Goal: Use online tool/utility: Utilize a website feature to perform a specific function

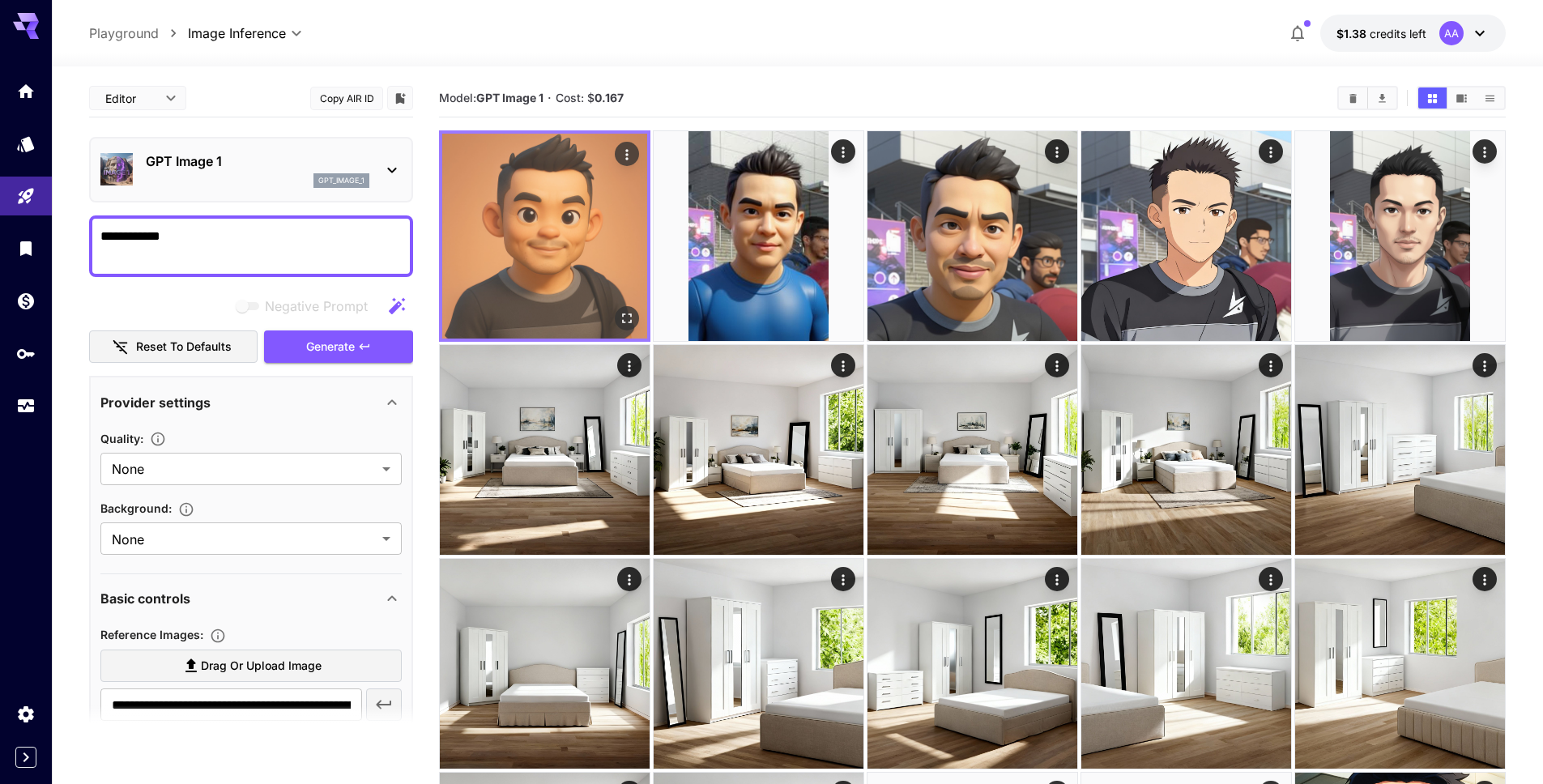
click at [537, 266] on img at bounding box center [545, 236] width 205 height 205
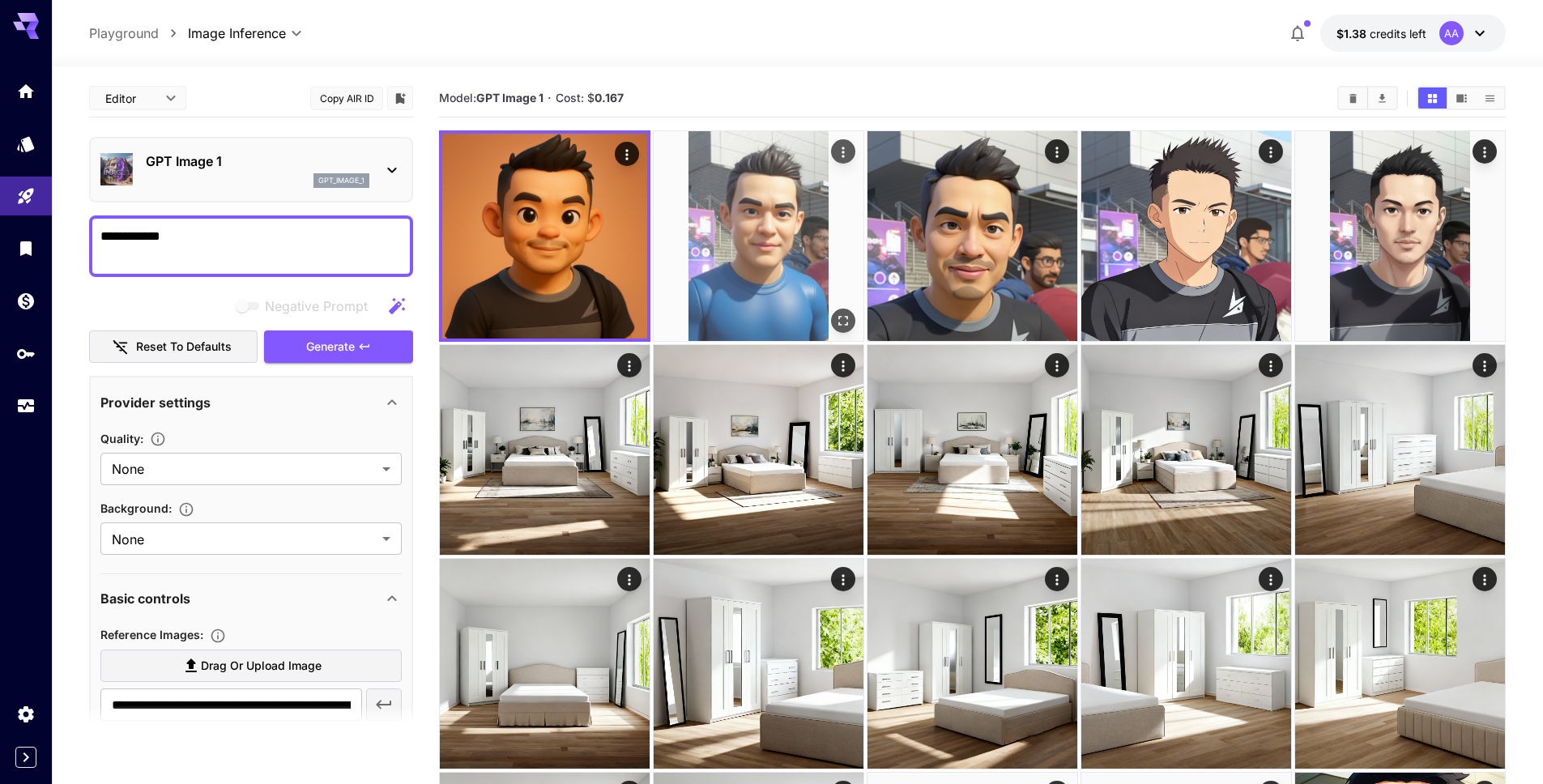
click at [737, 250] on img at bounding box center [758, 235] width 210 height 210
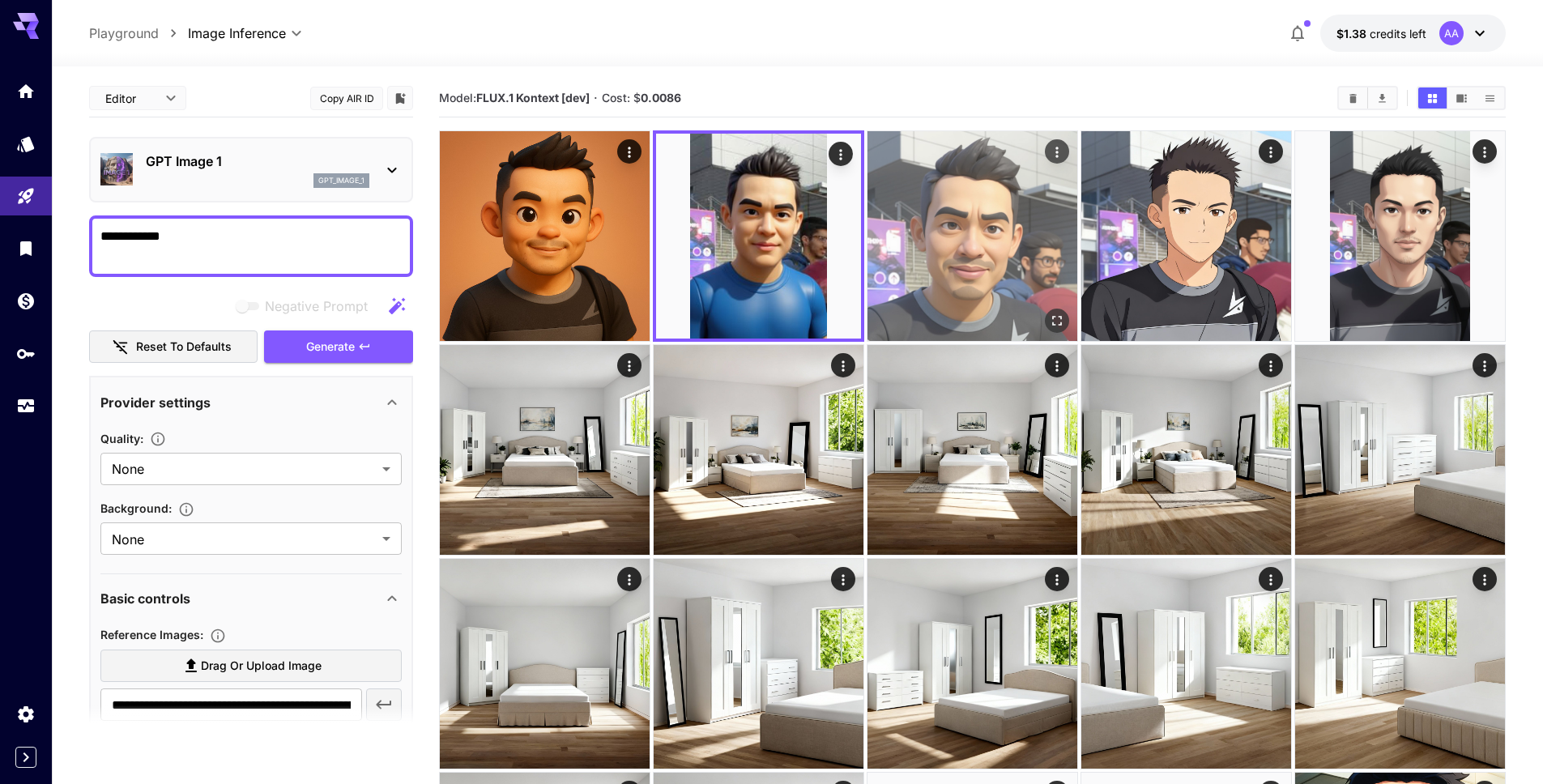
click at [992, 243] on img at bounding box center [972, 235] width 210 height 210
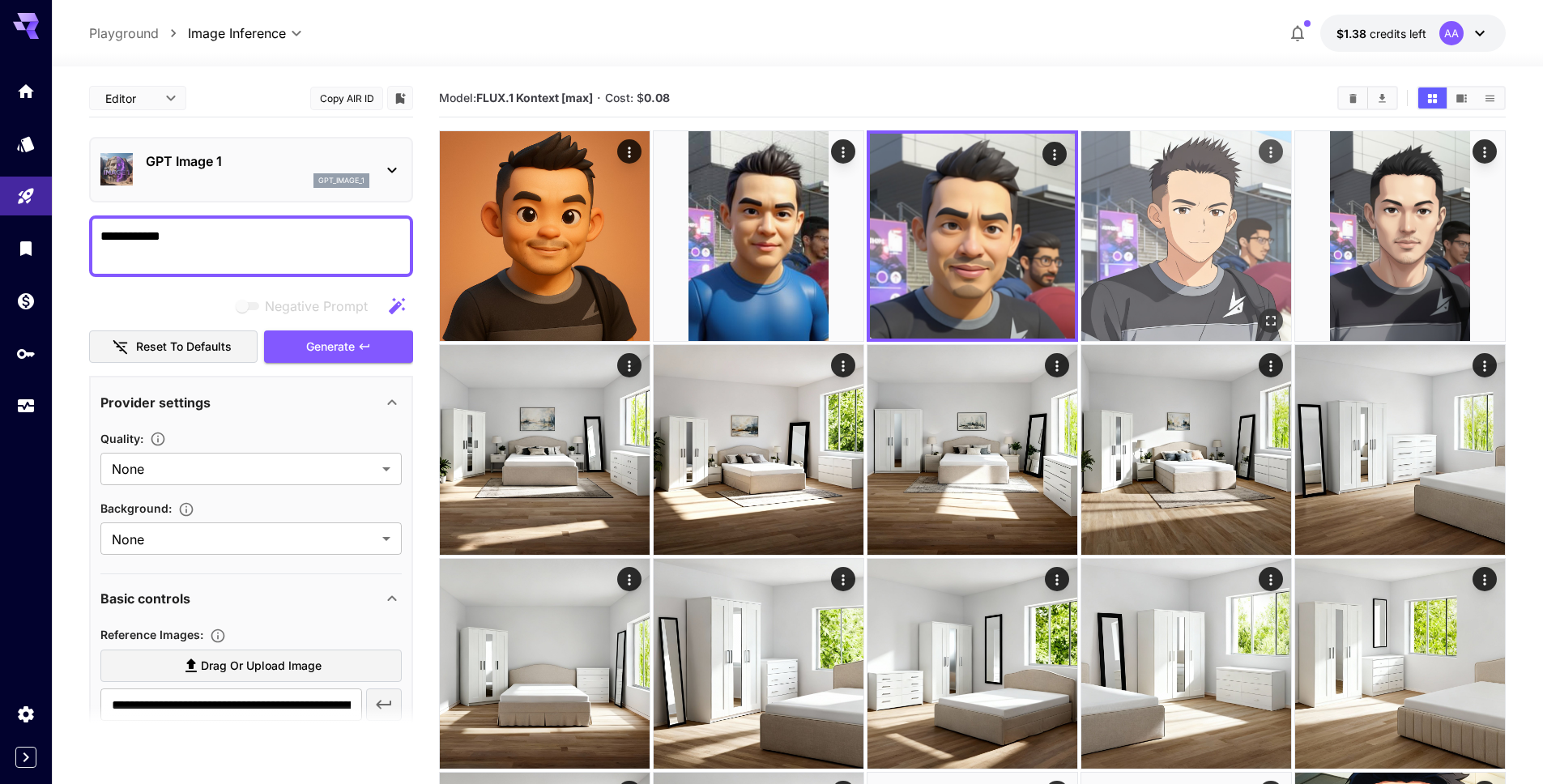
click at [1164, 244] on img at bounding box center [1186, 235] width 210 height 210
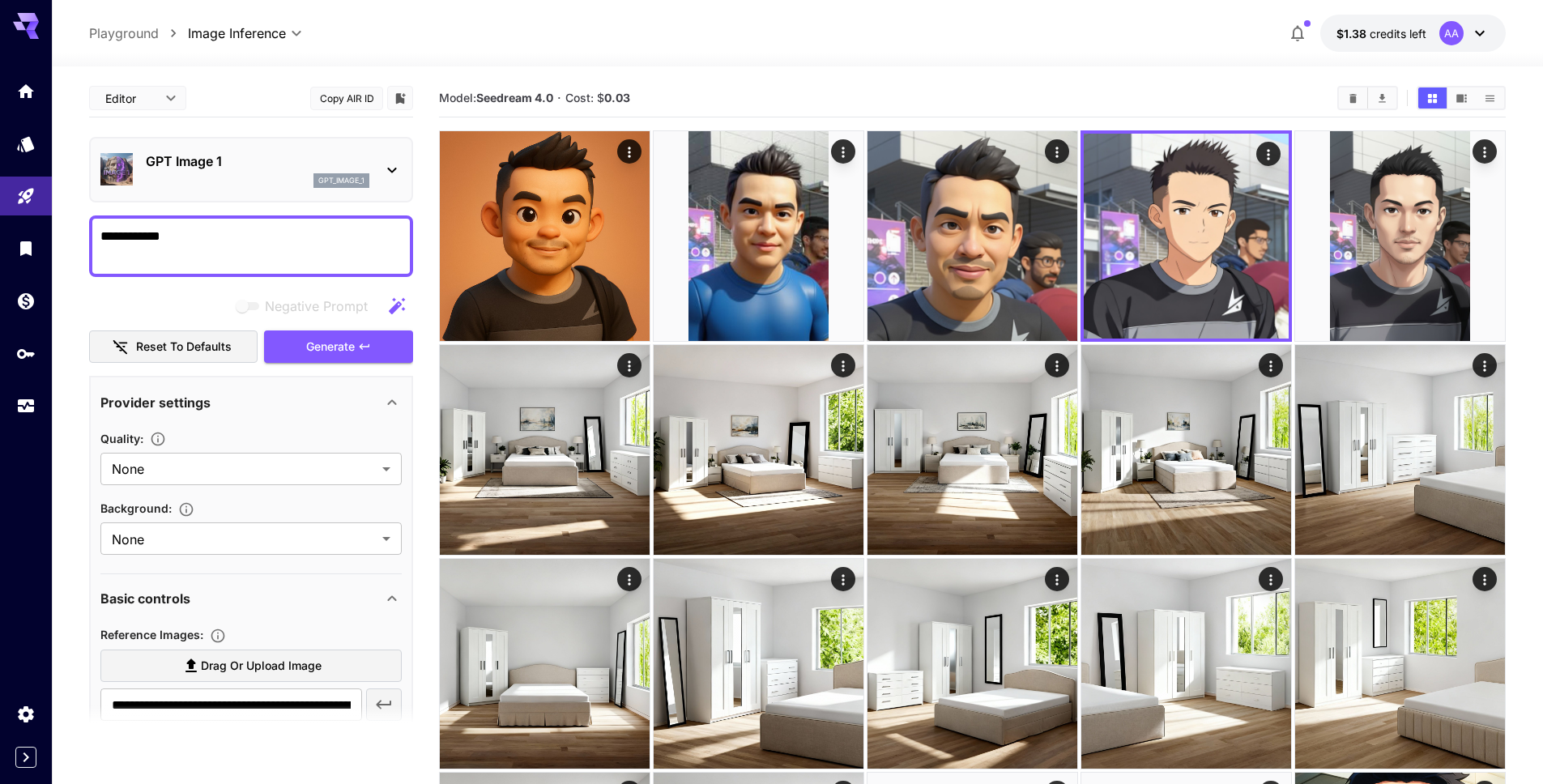
click at [251, 243] on textarea "**********" at bounding box center [252, 246] width 302 height 39
paste textarea
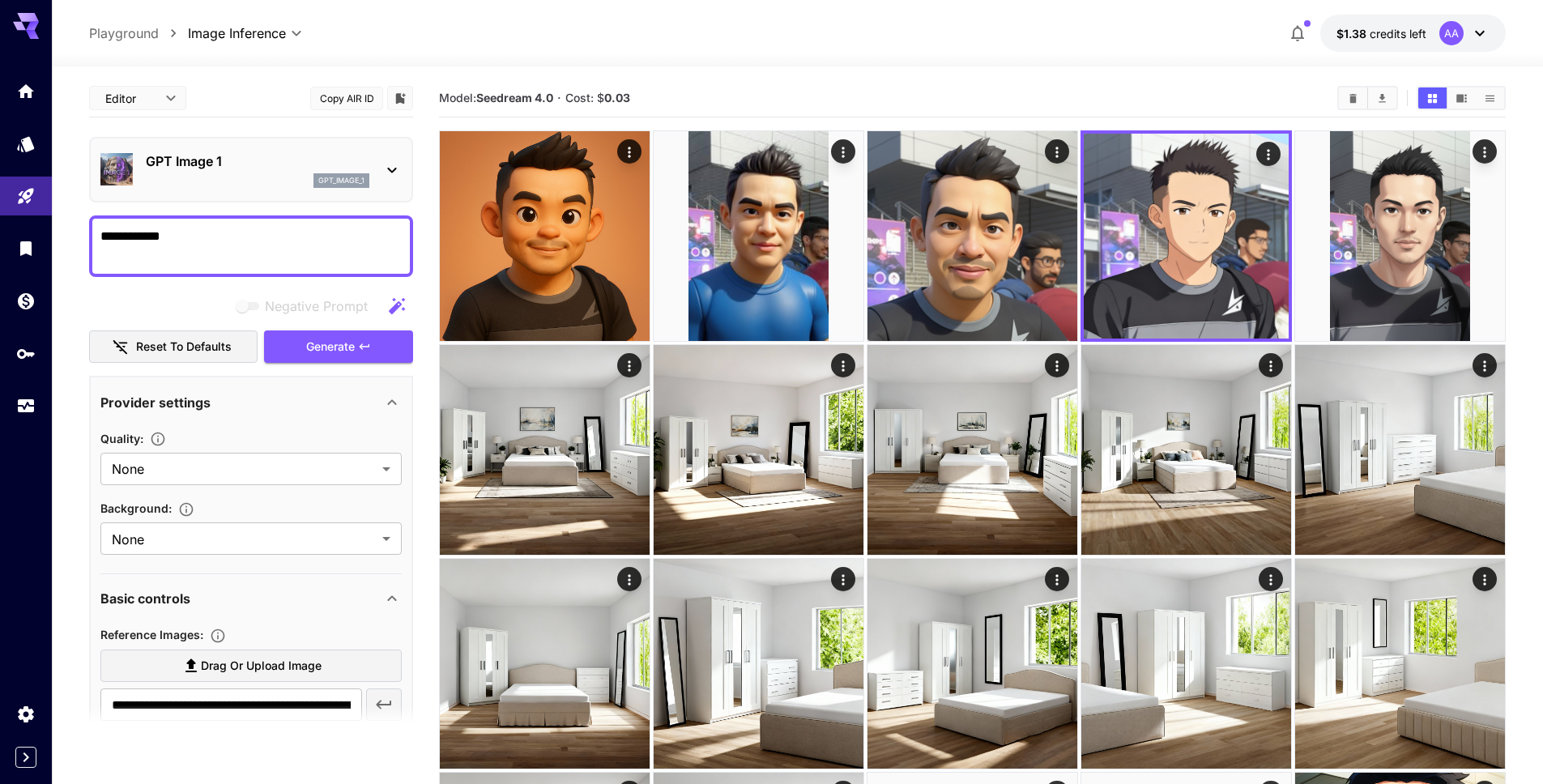
click at [302, 162] on p "GPT Image 1" at bounding box center [257, 161] width 224 height 20
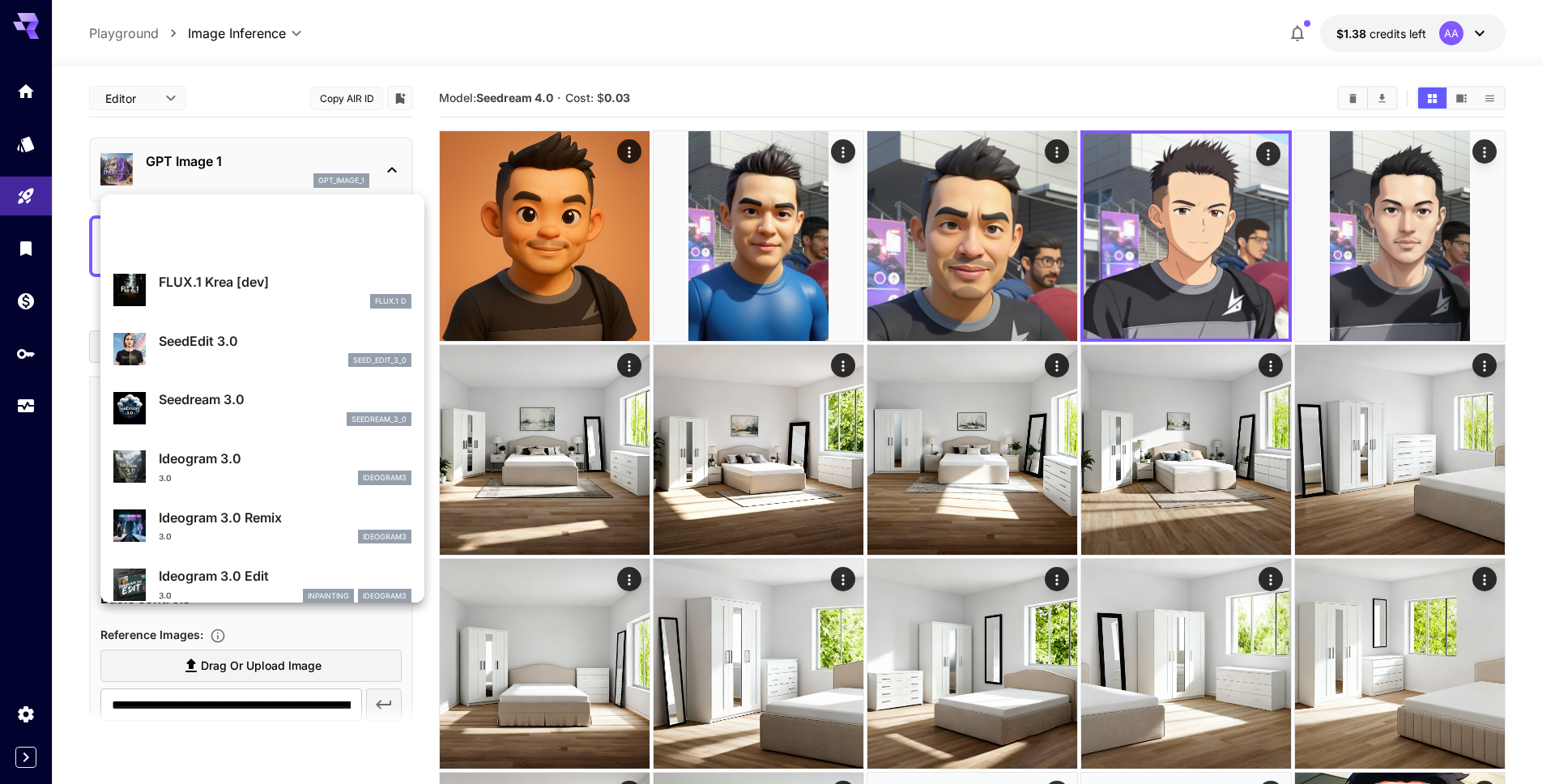
scroll to position [152, 0]
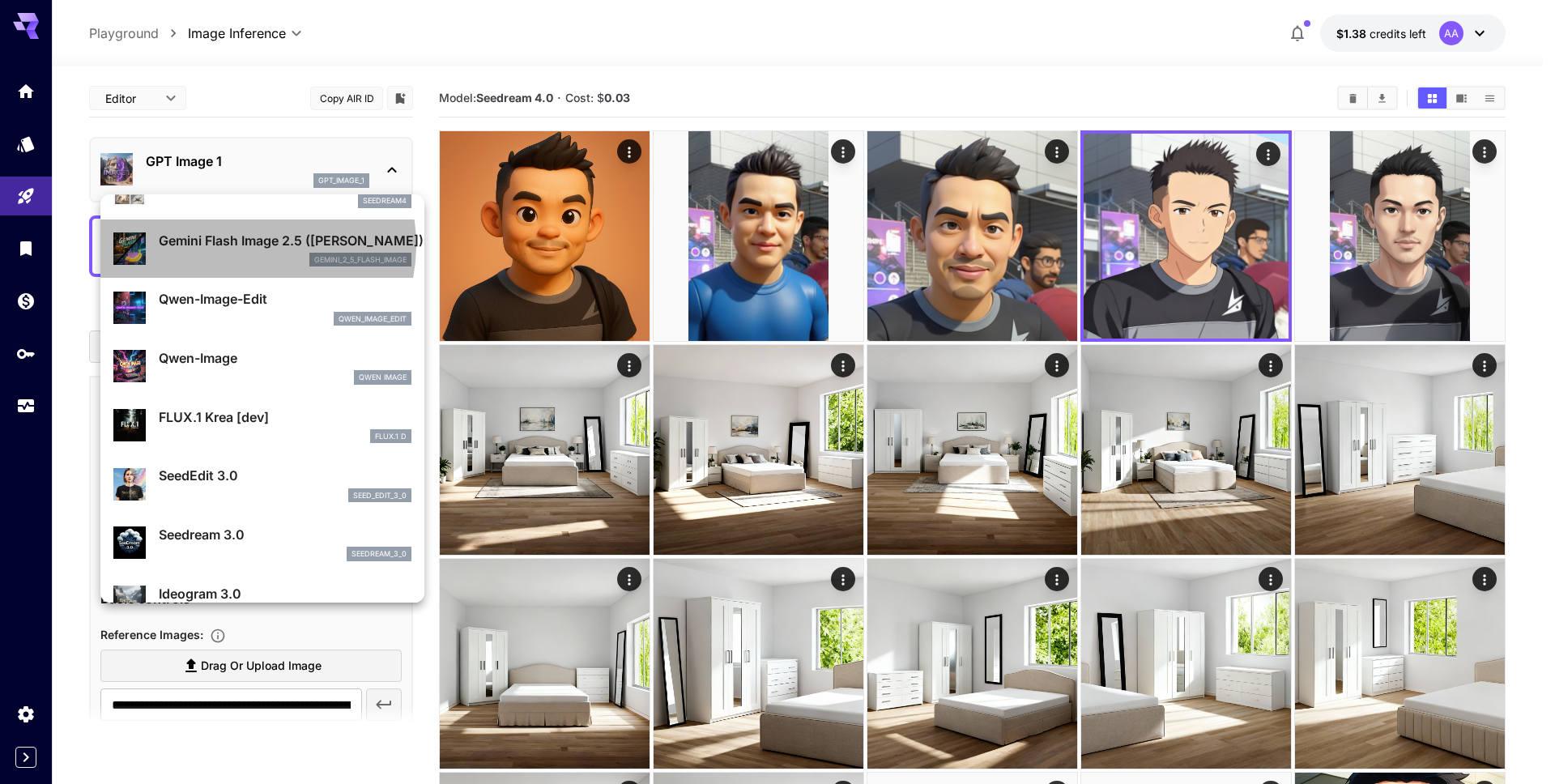
click at [250, 245] on p "Gemini Flash Image 2.5 ([PERSON_NAME])" at bounding box center [285, 241] width 252 height 20
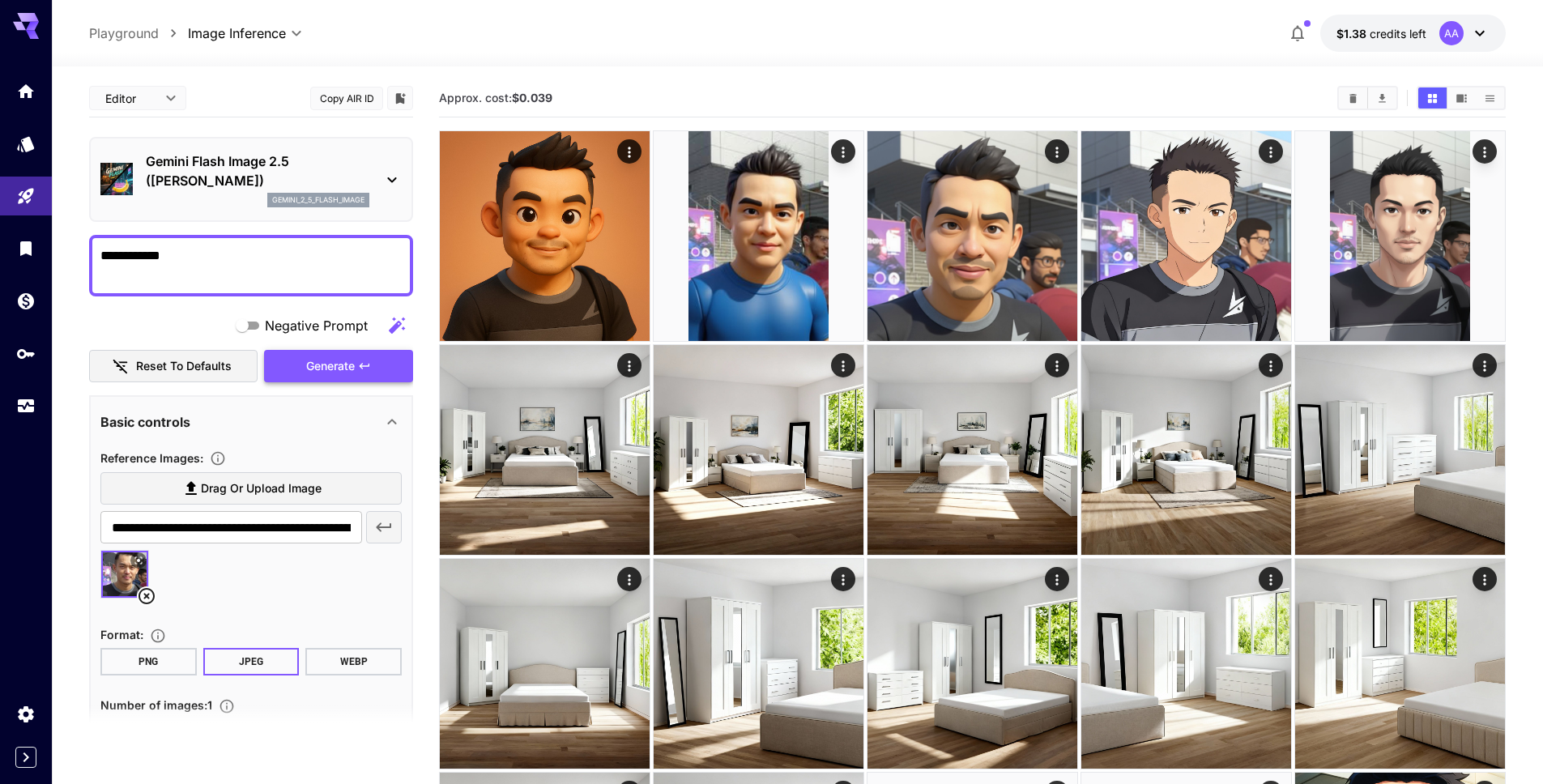
click at [336, 378] on button "Generate" at bounding box center [338, 366] width 149 height 33
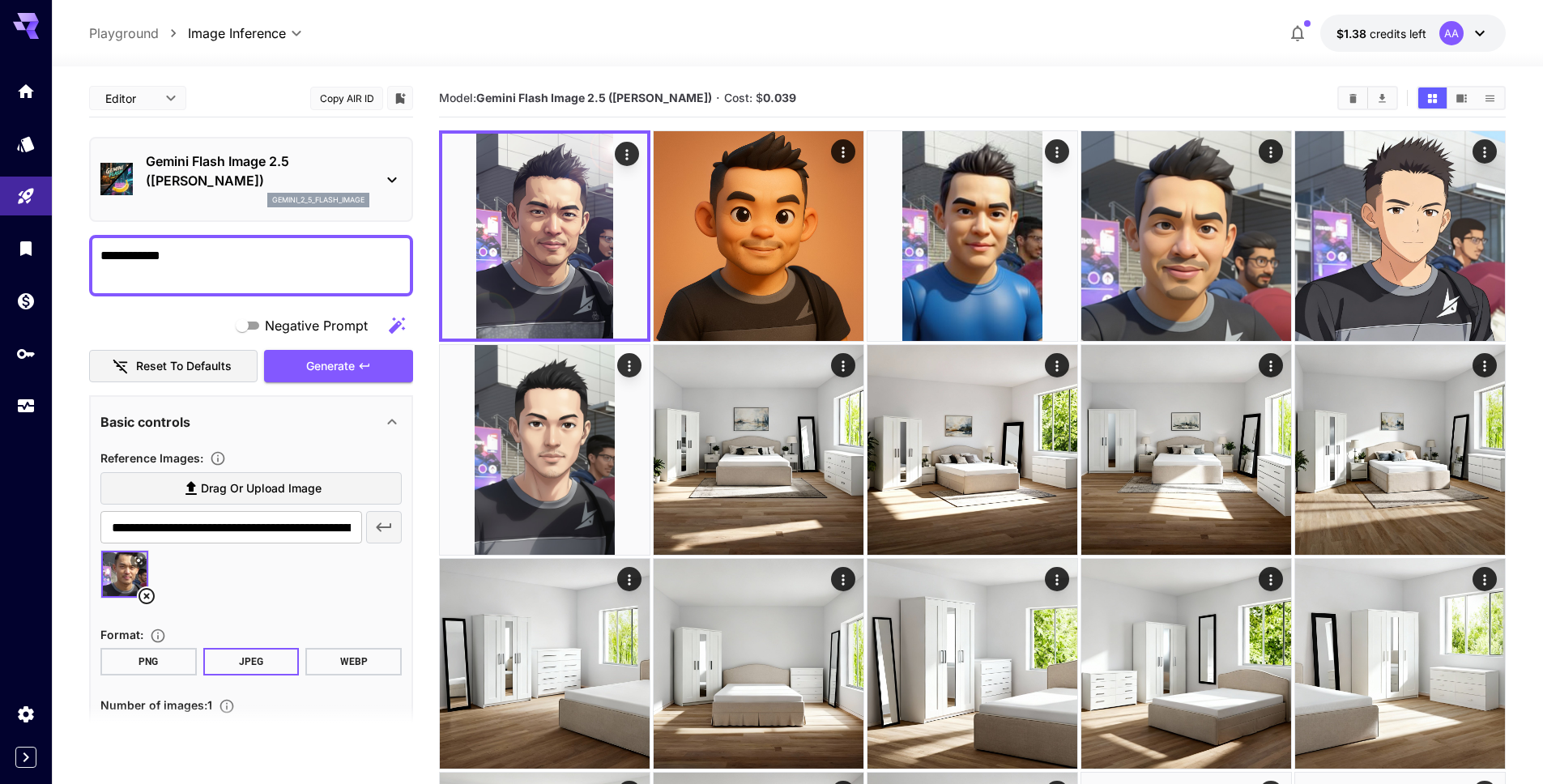
click at [282, 261] on textarea "**********" at bounding box center [252, 266] width 302 height 39
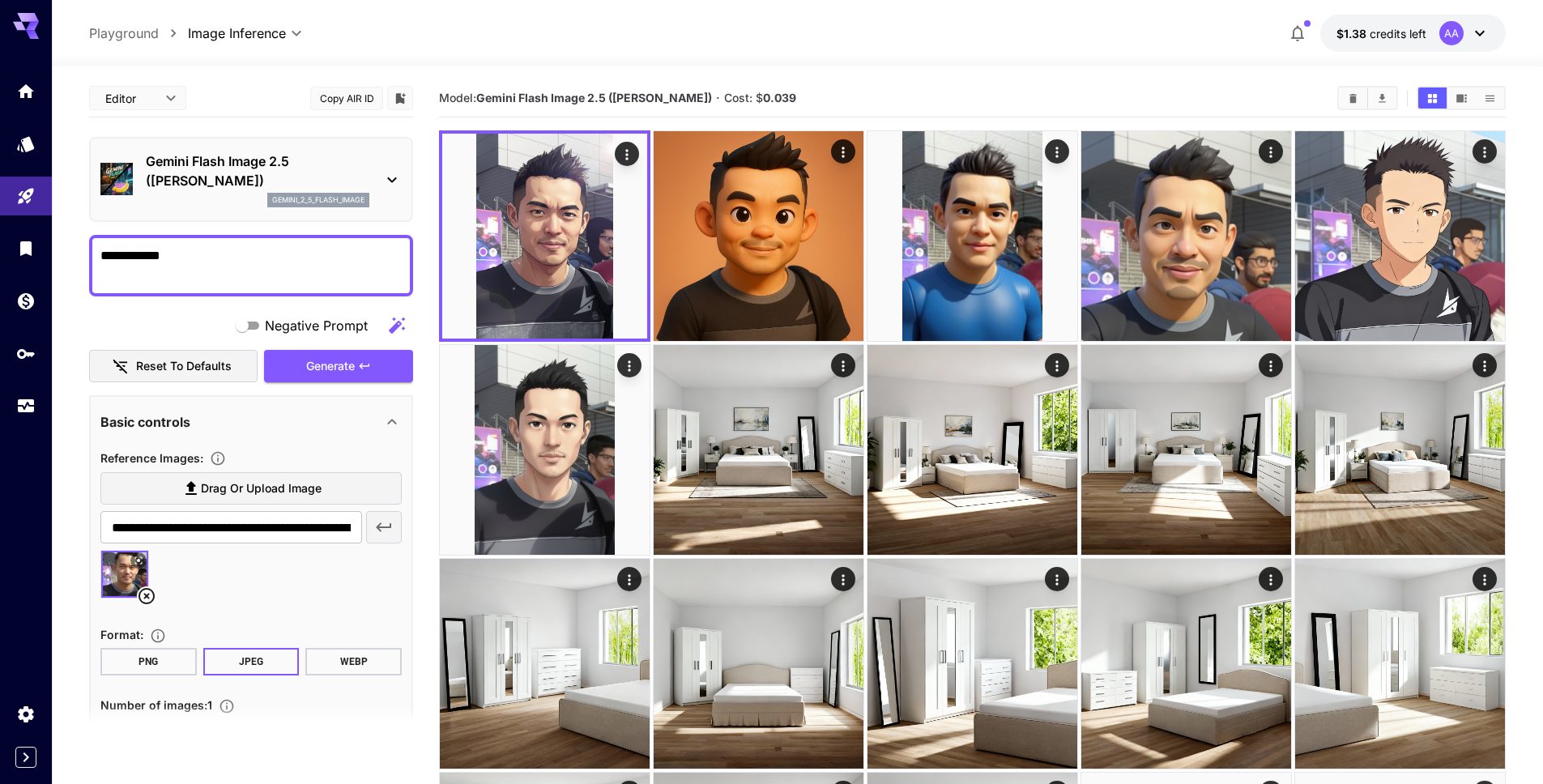
click at [282, 261] on textarea "**********" at bounding box center [252, 266] width 302 height 39
paste textarea
type textarea "**********"
click at [355, 188] on p "Gemini Flash Image 2.5 ([PERSON_NAME])" at bounding box center [257, 171] width 224 height 39
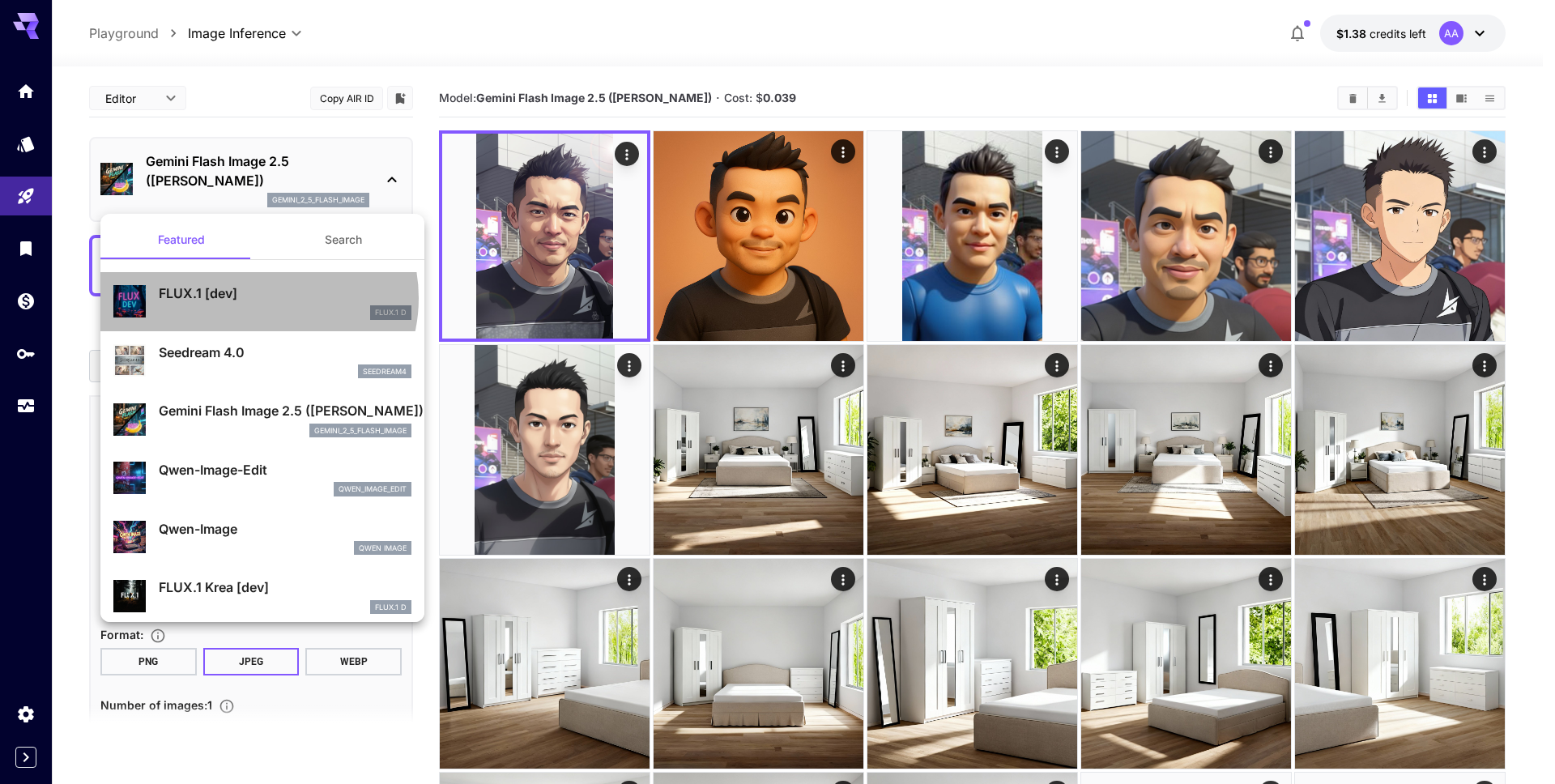
click at [258, 298] on p "FLUX.1 [dev]" at bounding box center [285, 293] width 252 height 20
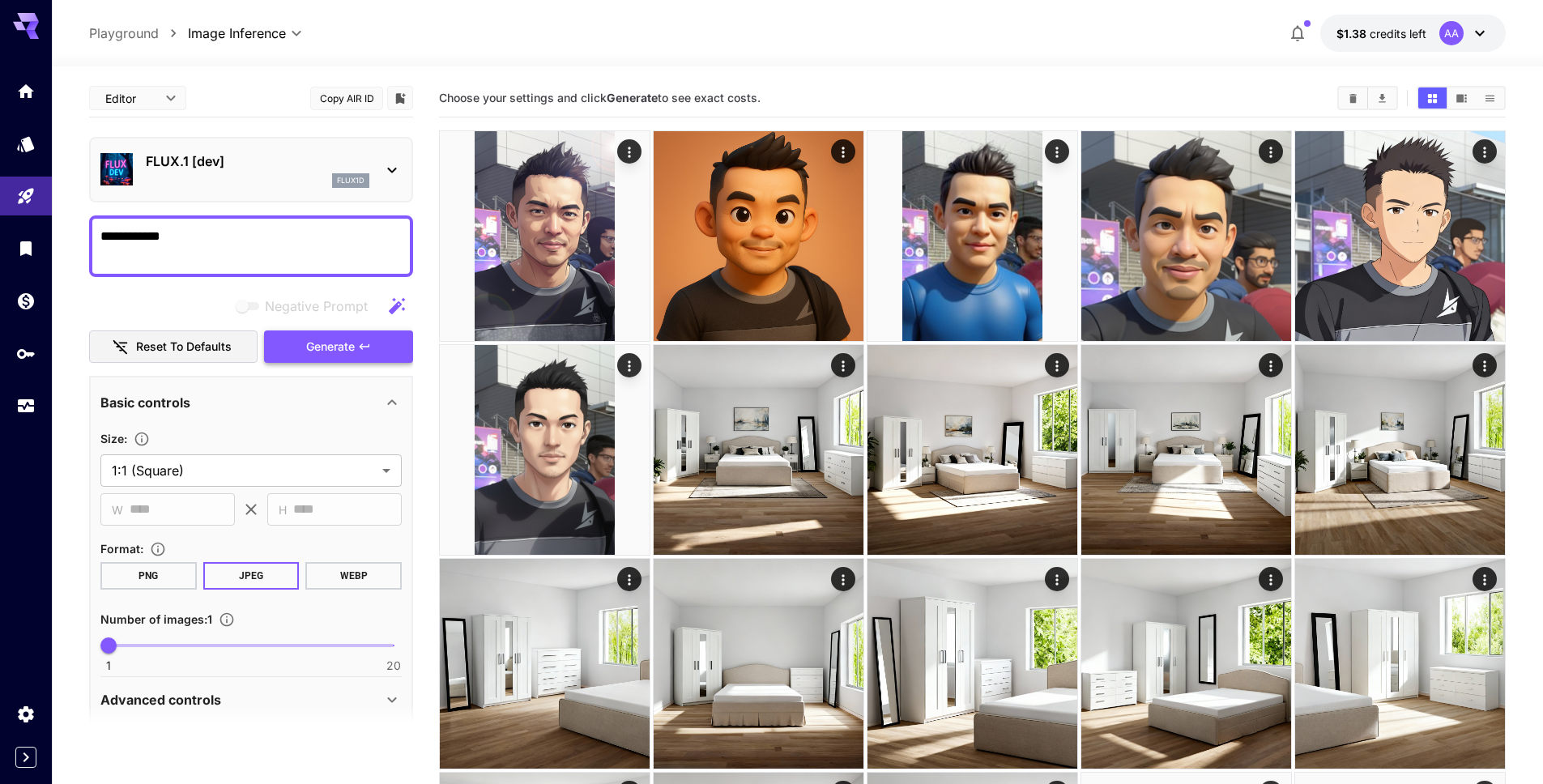
click at [333, 347] on span "Generate" at bounding box center [330, 347] width 48 height 21
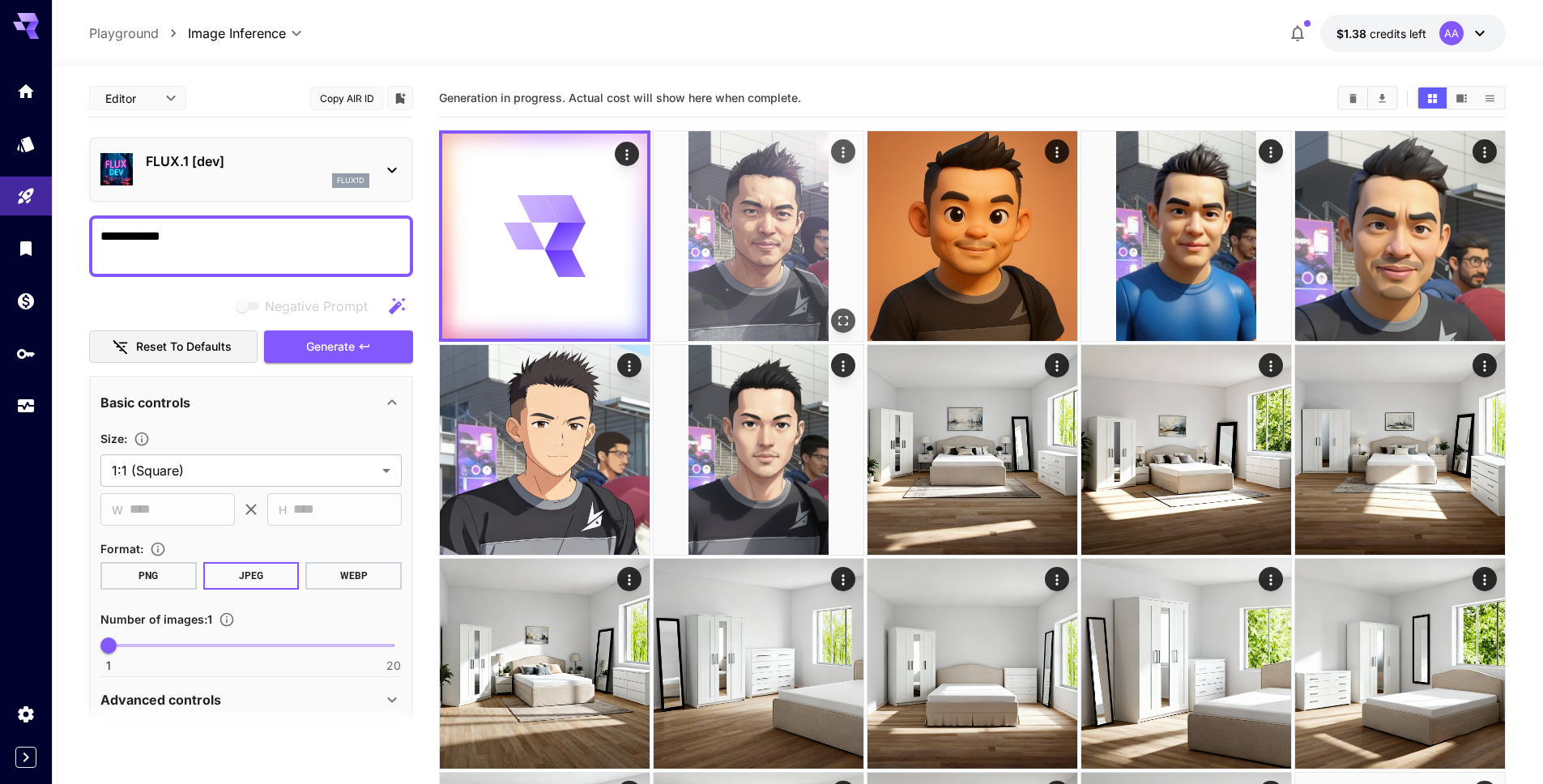
click at [703, 250] on img at bounding box center [758, 235] width 210 height 210
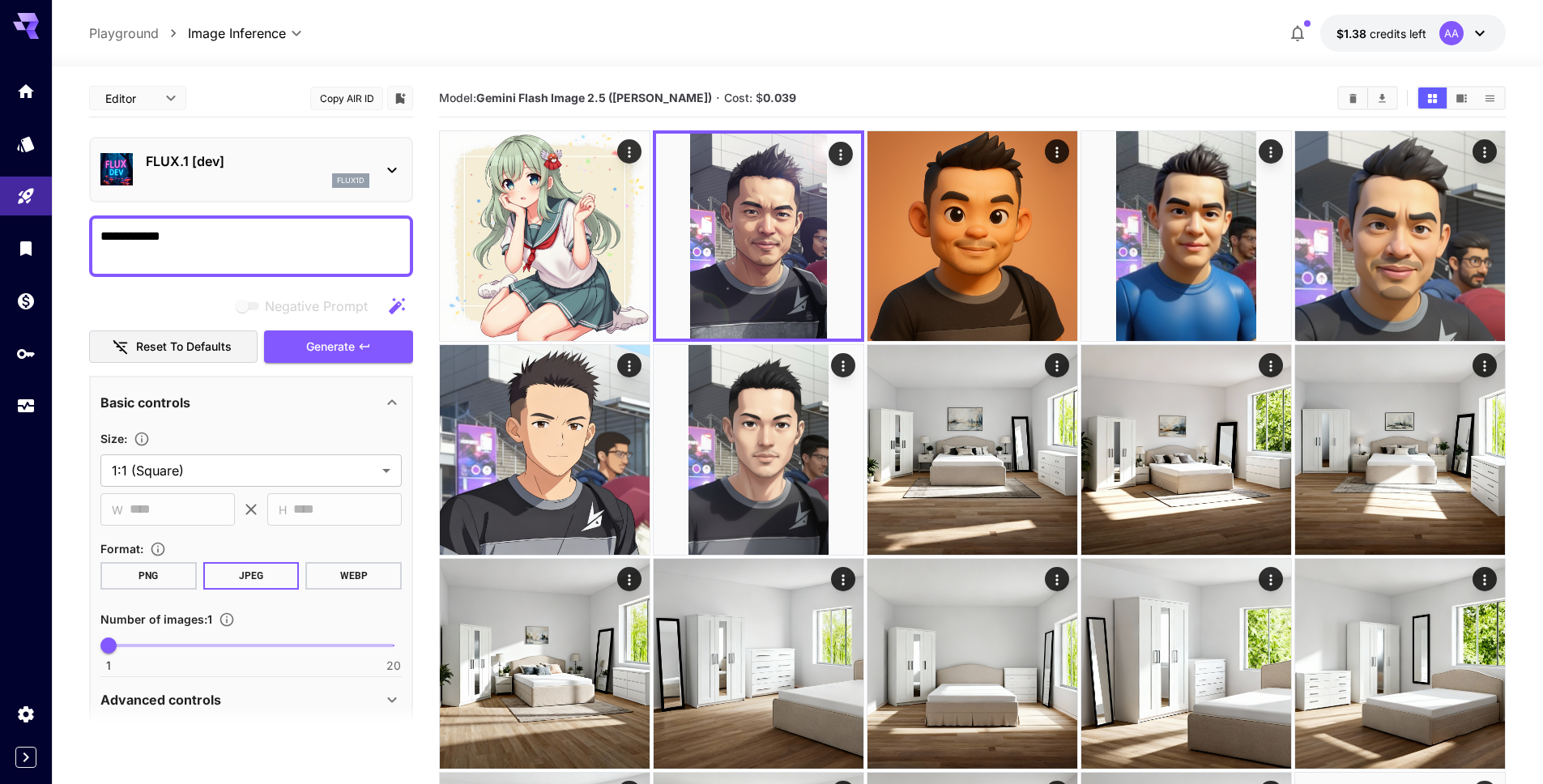
click at [253, 166] on p "FLUX.1 [dev]" at bounding box center [257, 161] width 224 height 20
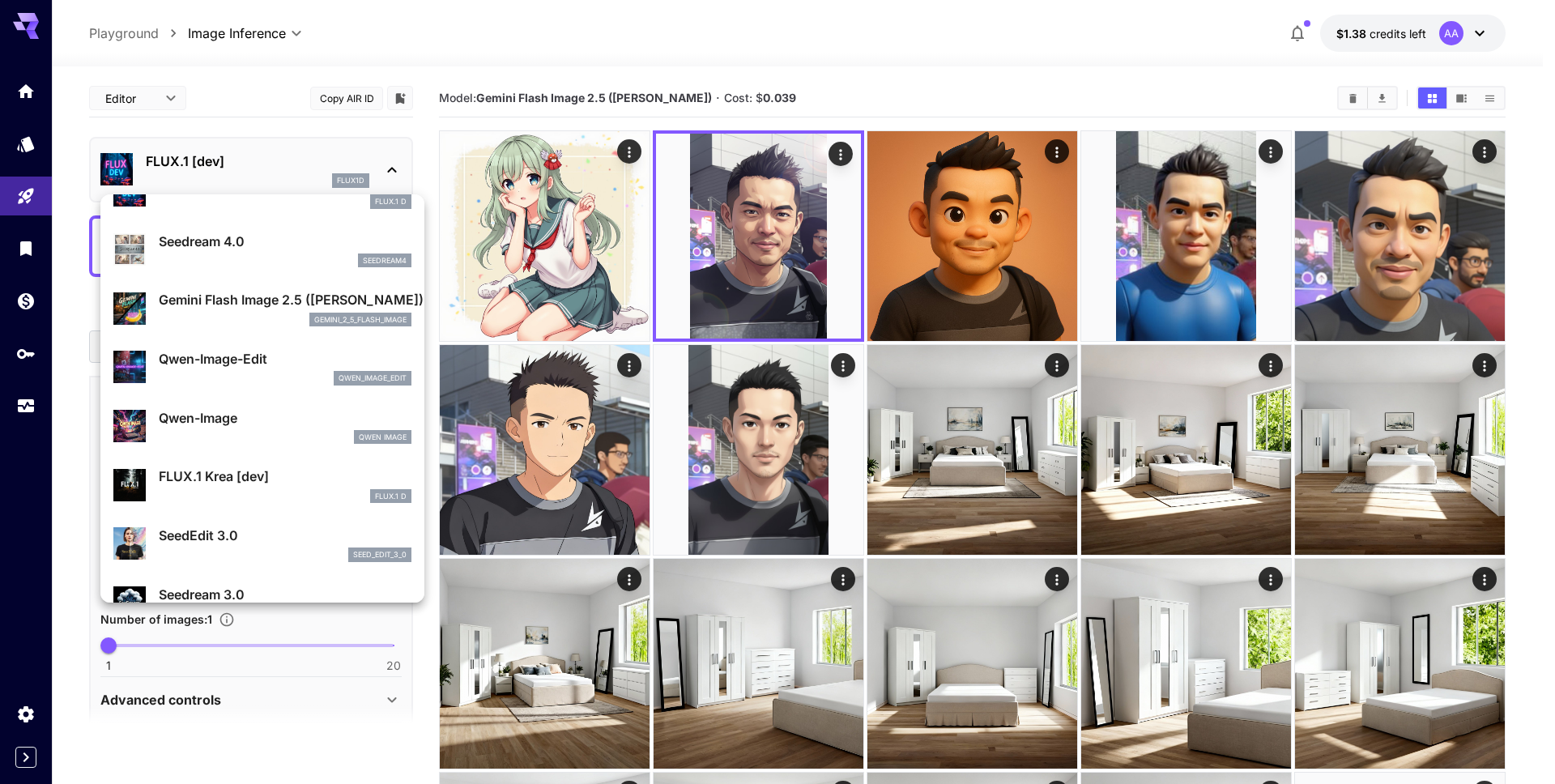
scroll to position [99, 0]
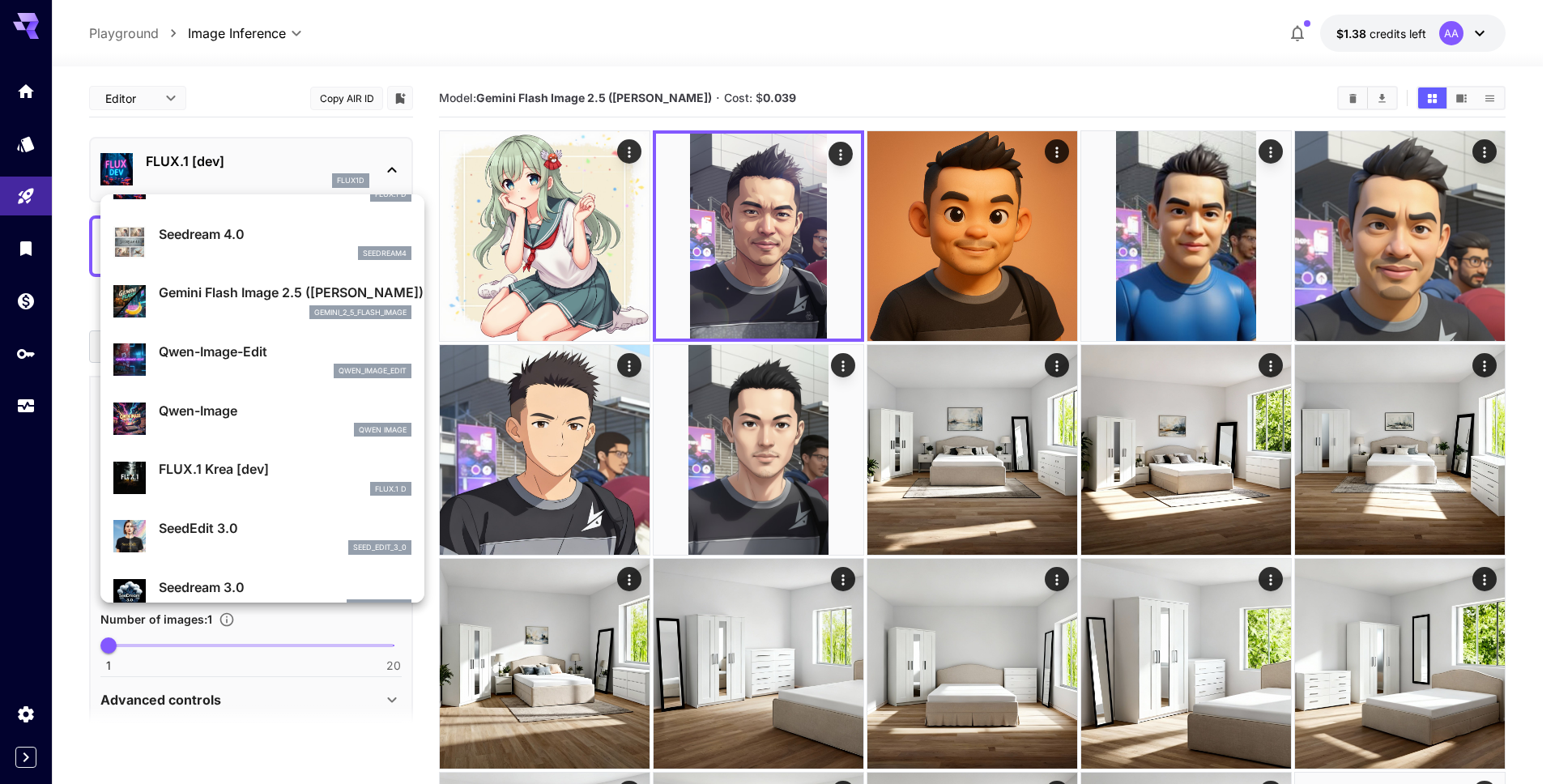
click at [230, 360] on p "Qwen-Image-Edit" at bounding box center [285, 351] width 252 height 20
type input "*"
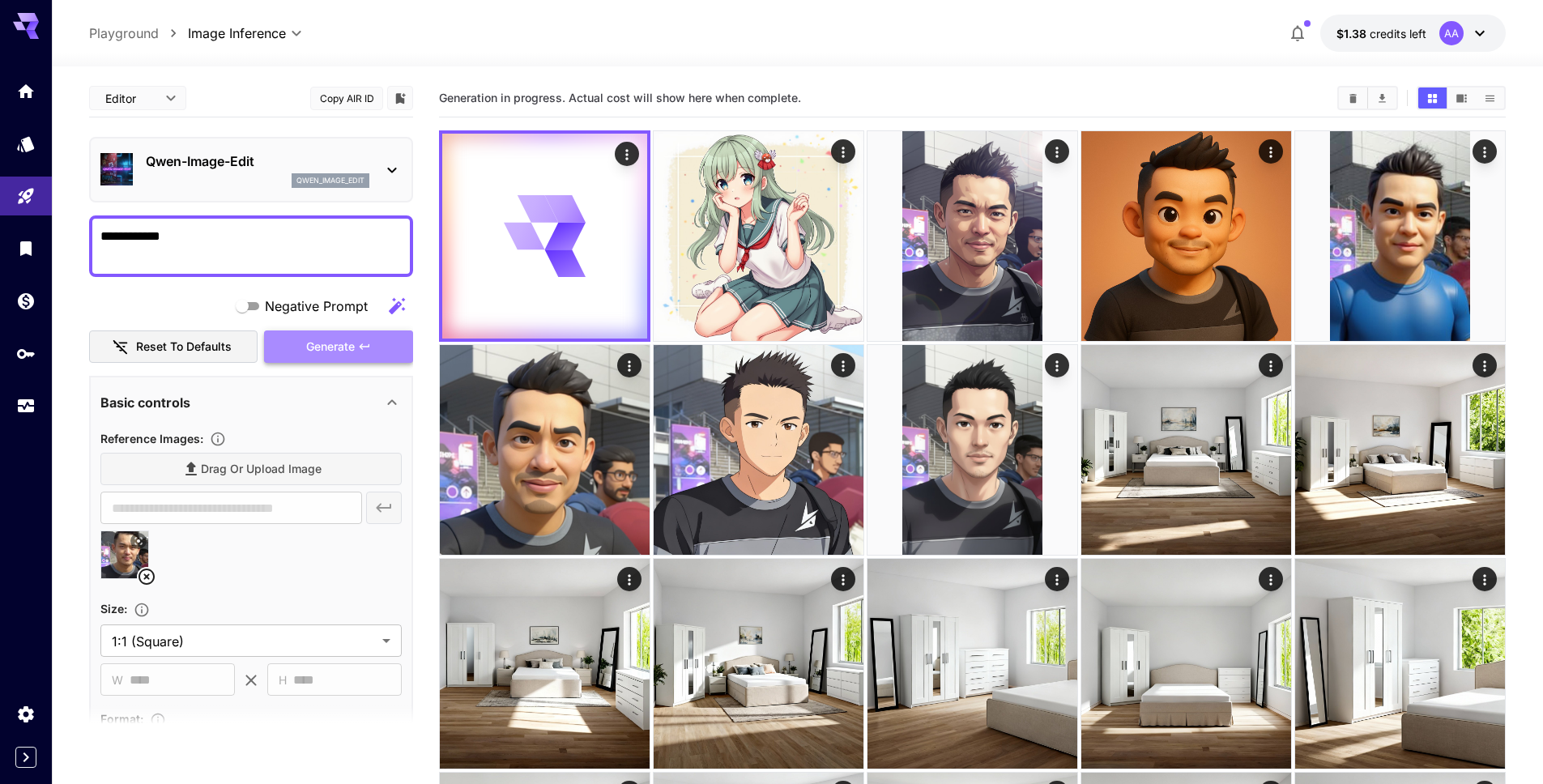
click at [313, 347] on span "Generate" at bounding box center [330, 347] width 48 height 21
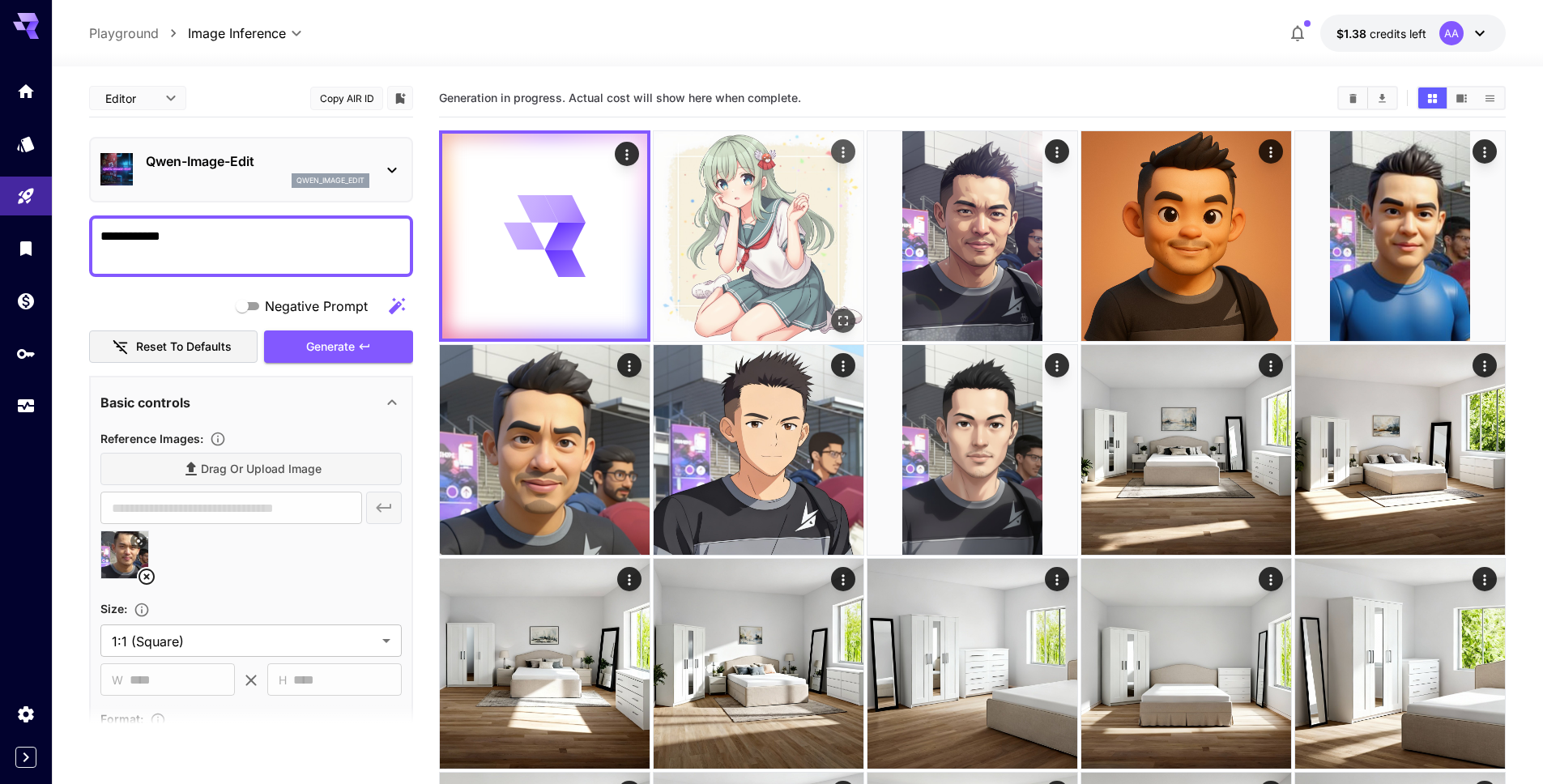
click at [801, 227] on img at bounding box center [758, 235] width 210 height 210
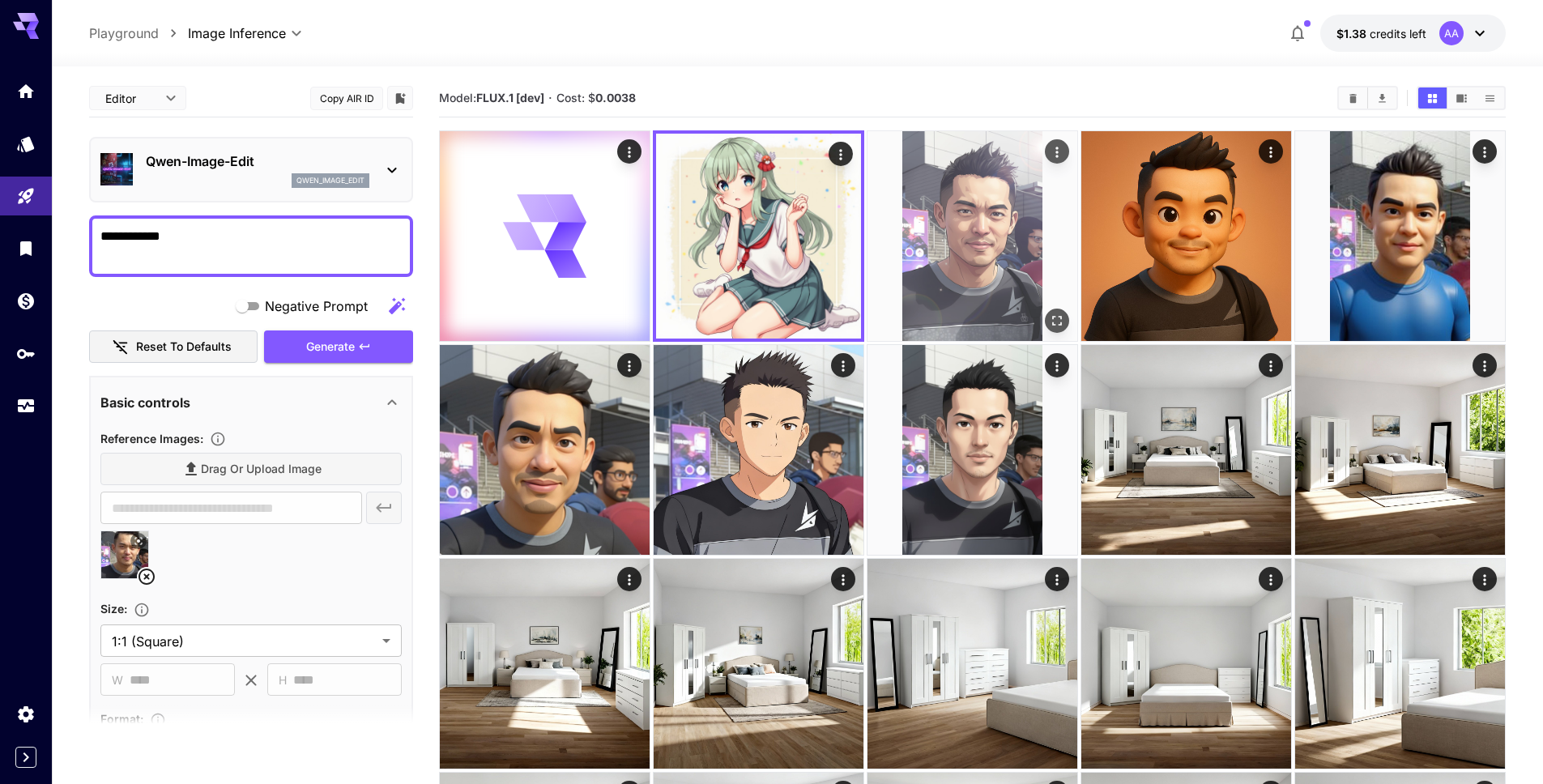
click at [934, 210] on img at bounding box center [972, 235] width 210 height 210
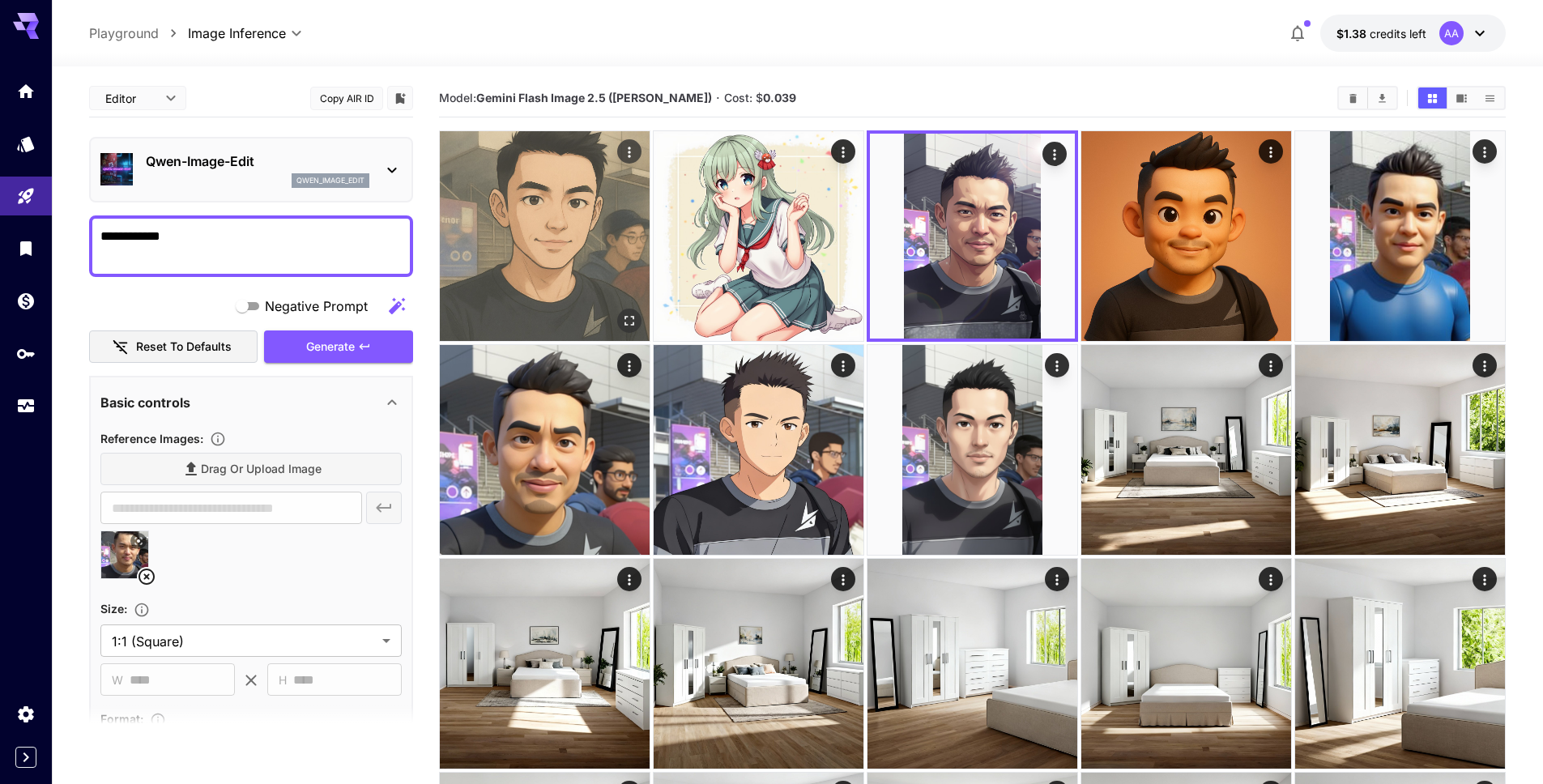
click at [563, 244] on img at bounding box center [544, 235] width 210 height 210
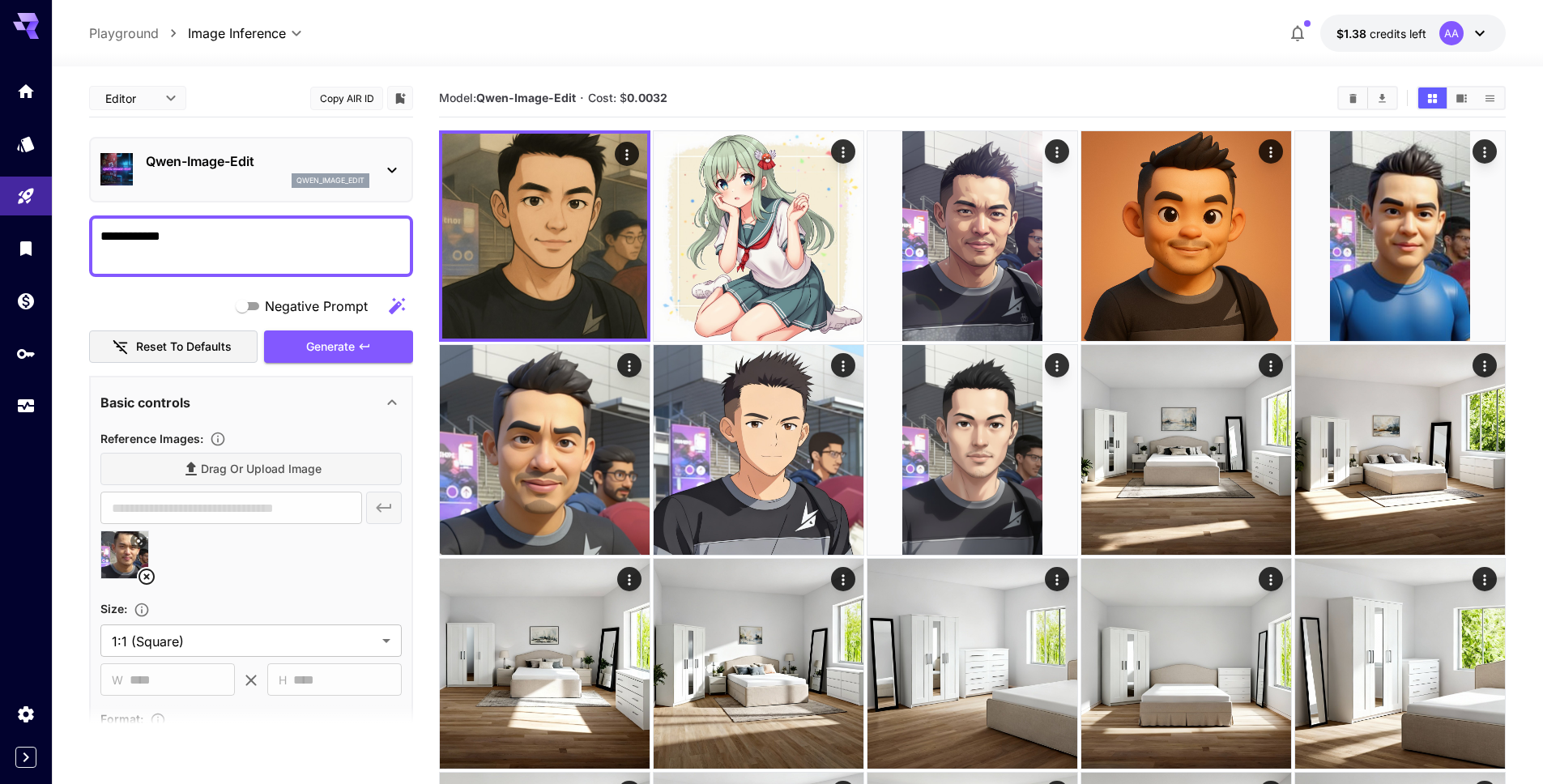
click at [329, 175] on p "qwen_image_edit" at bounding box center [330, 180] width 68 height 12
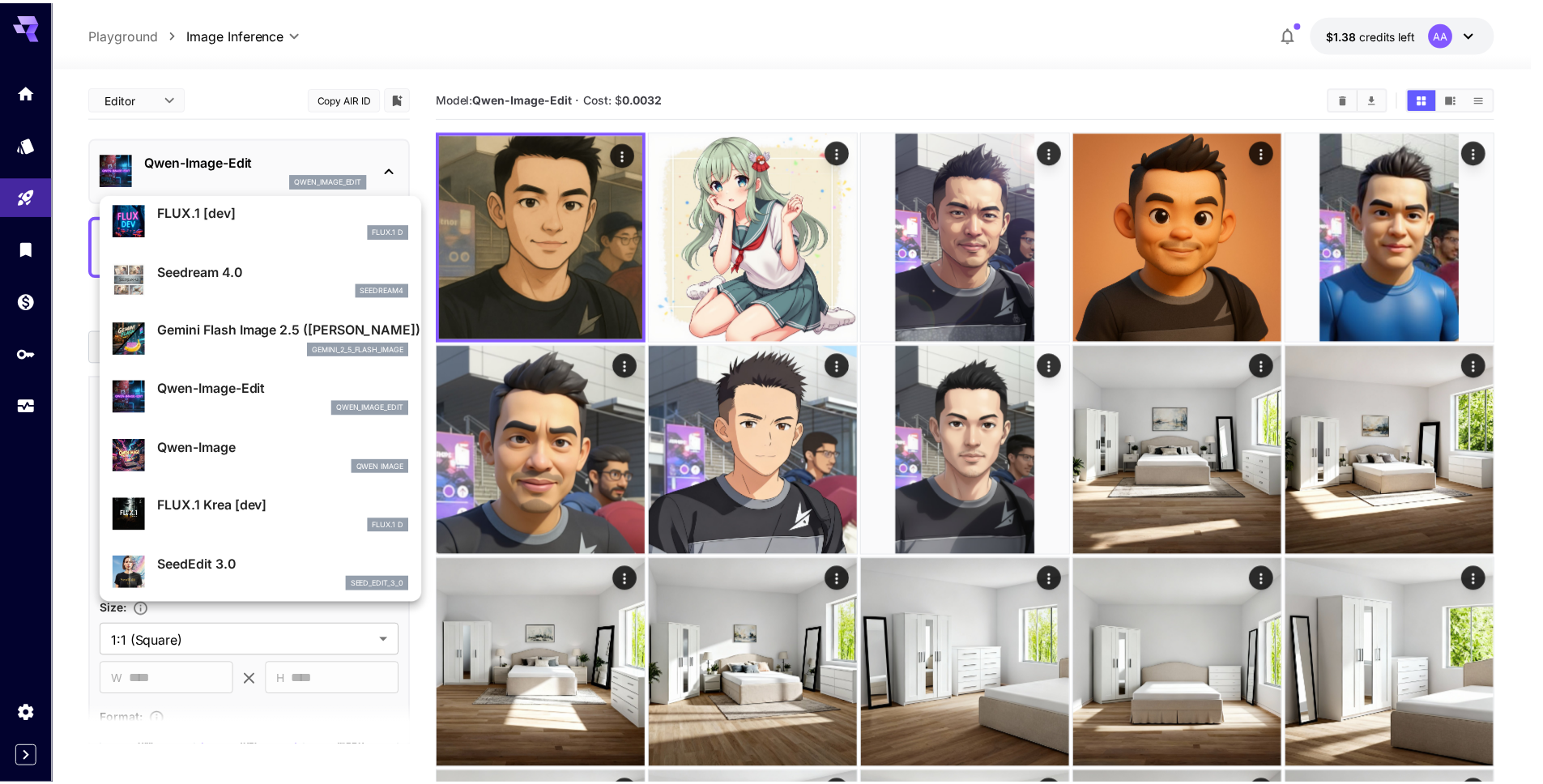
scroll to position [63, 0]
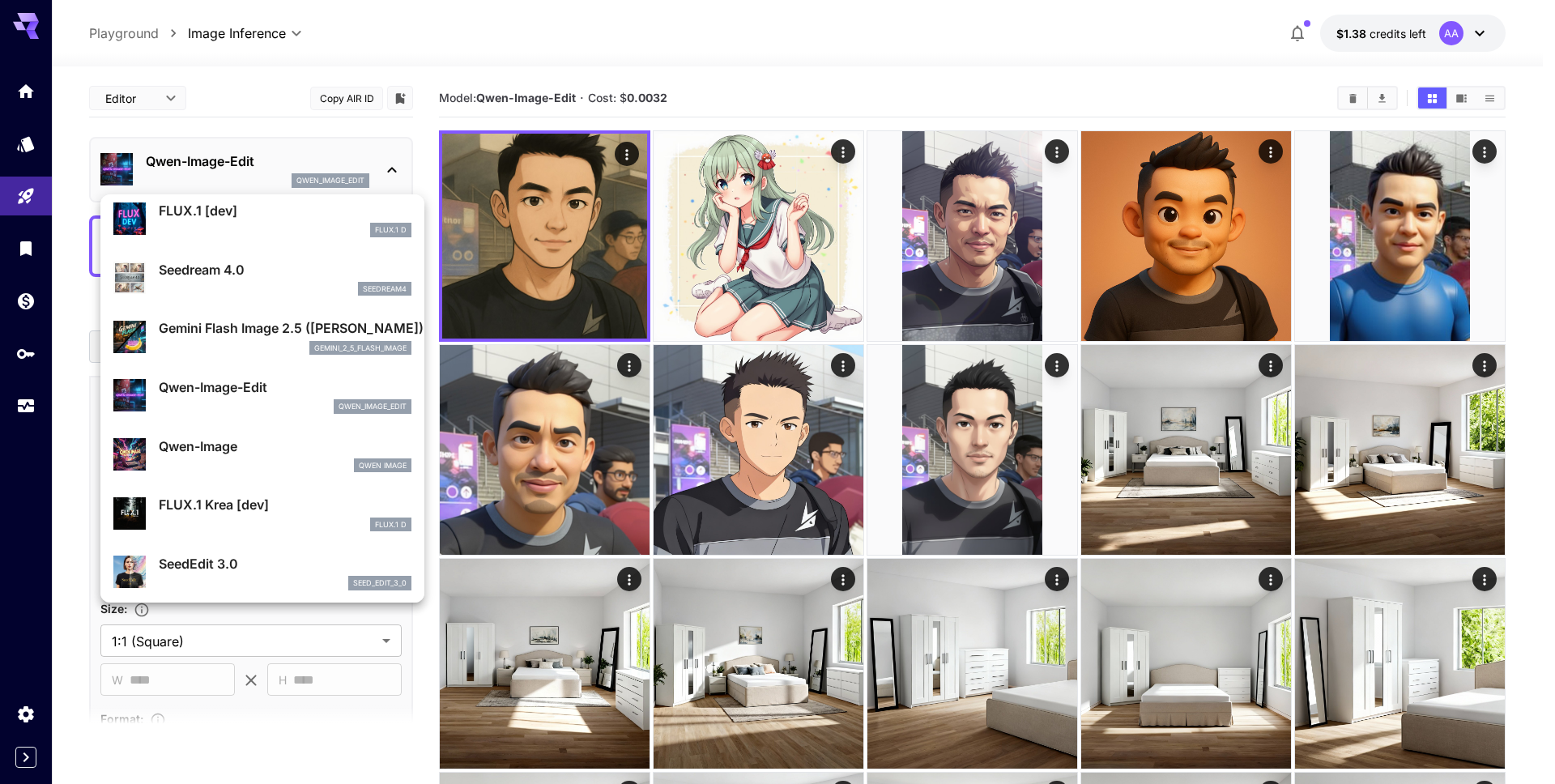
click at [277, 288] on div "seedream4" at bounding box center [285, 289] width 252 height 14
type input "**********"
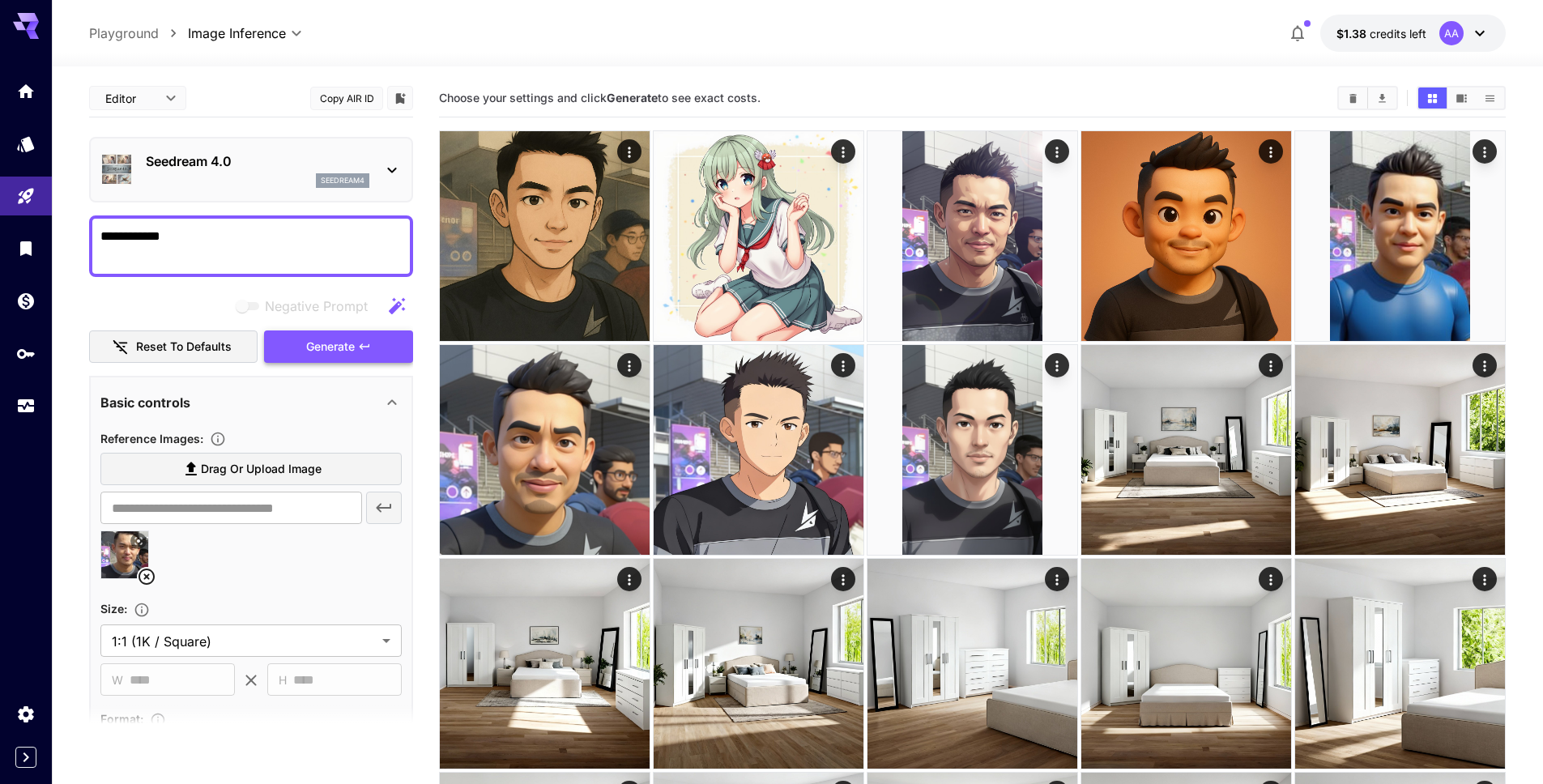
click at [317, 345] on span "Generate" at bounding box center [330, 347] width 48 height 21
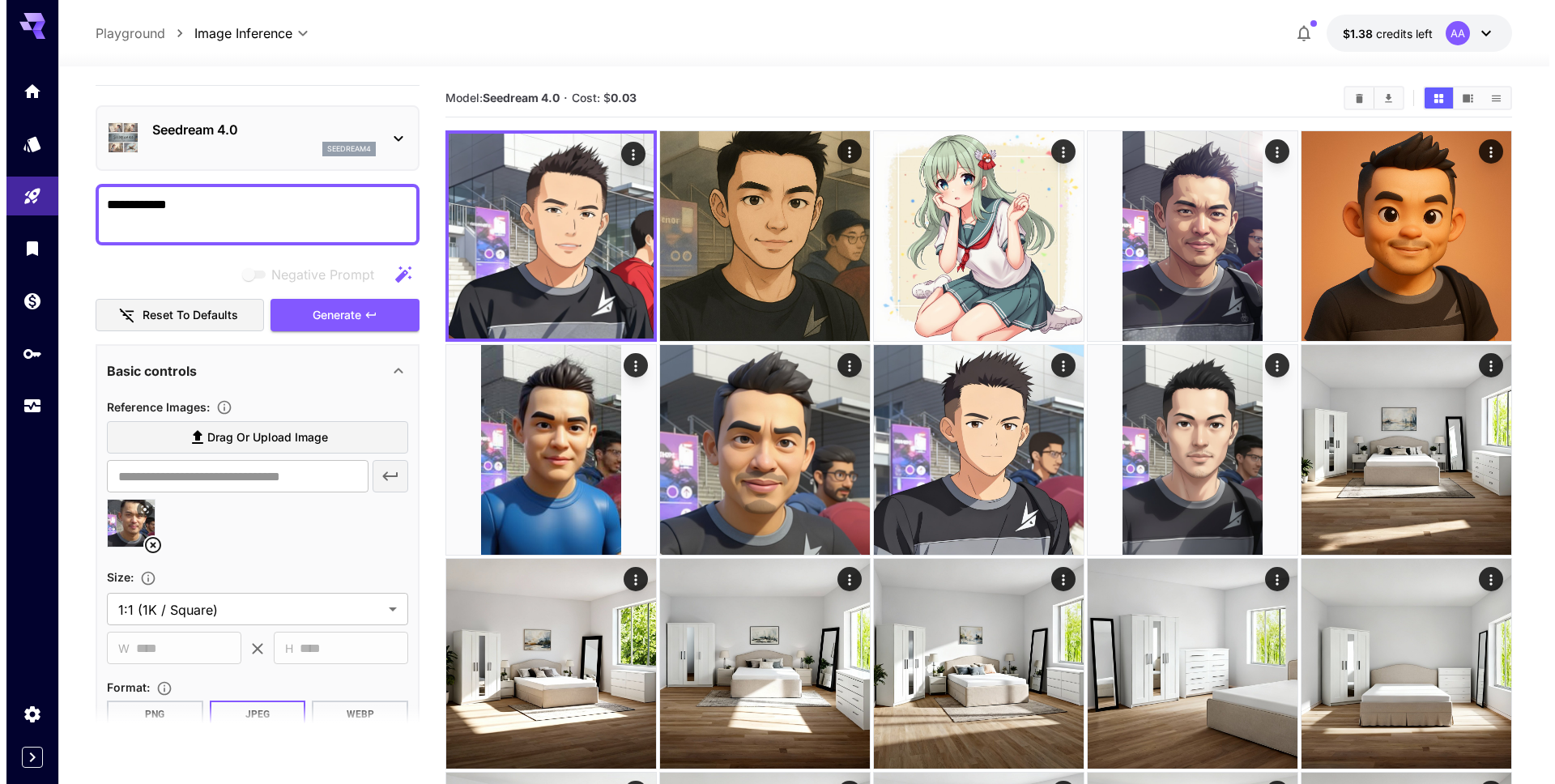
scroll to position [30, 0]
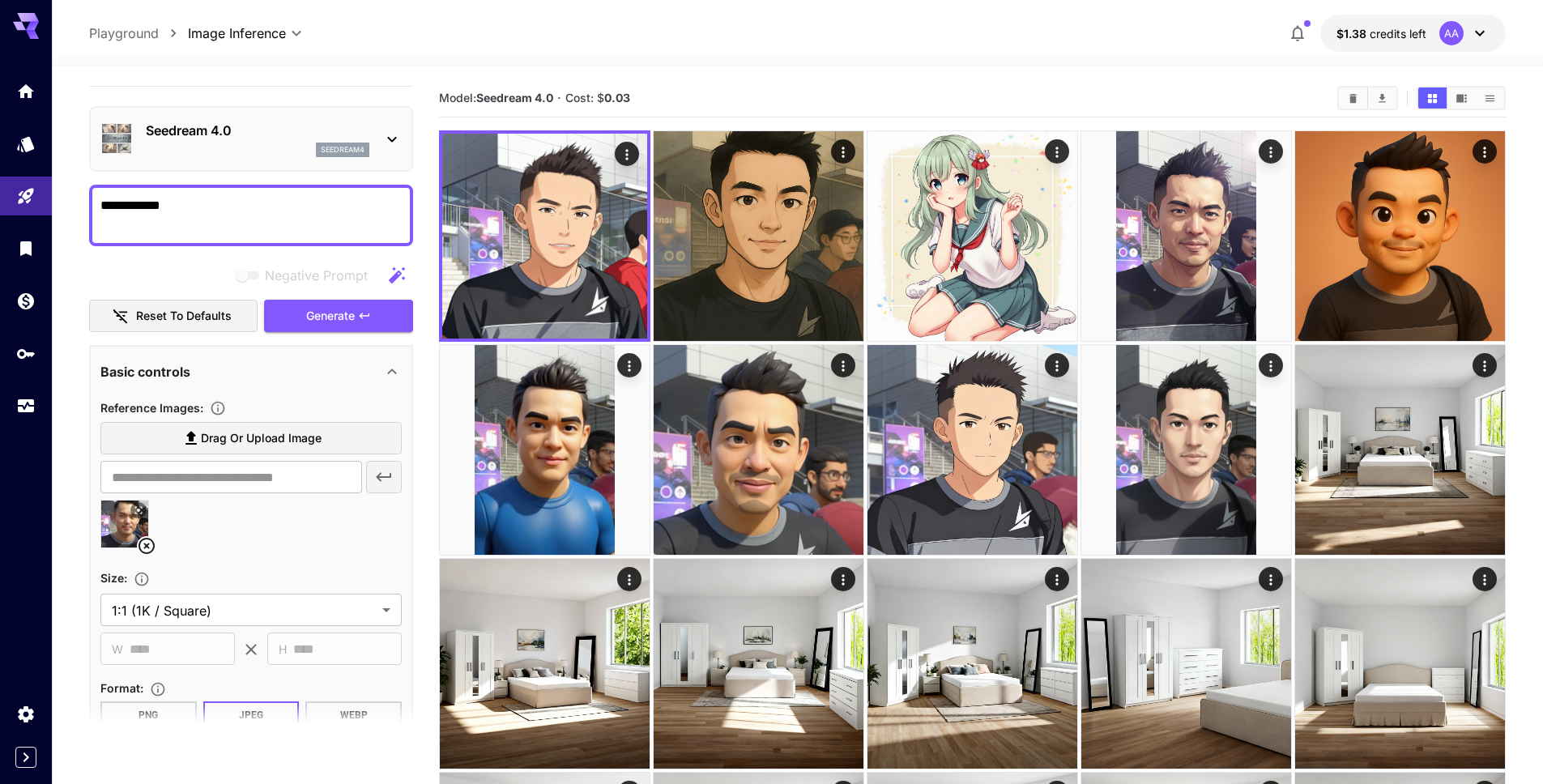
click at [149, 211] on textarea "**********" at bounding box center [252, 216] width 302 height 39
paste textarea "**********"
type textarea "**********"
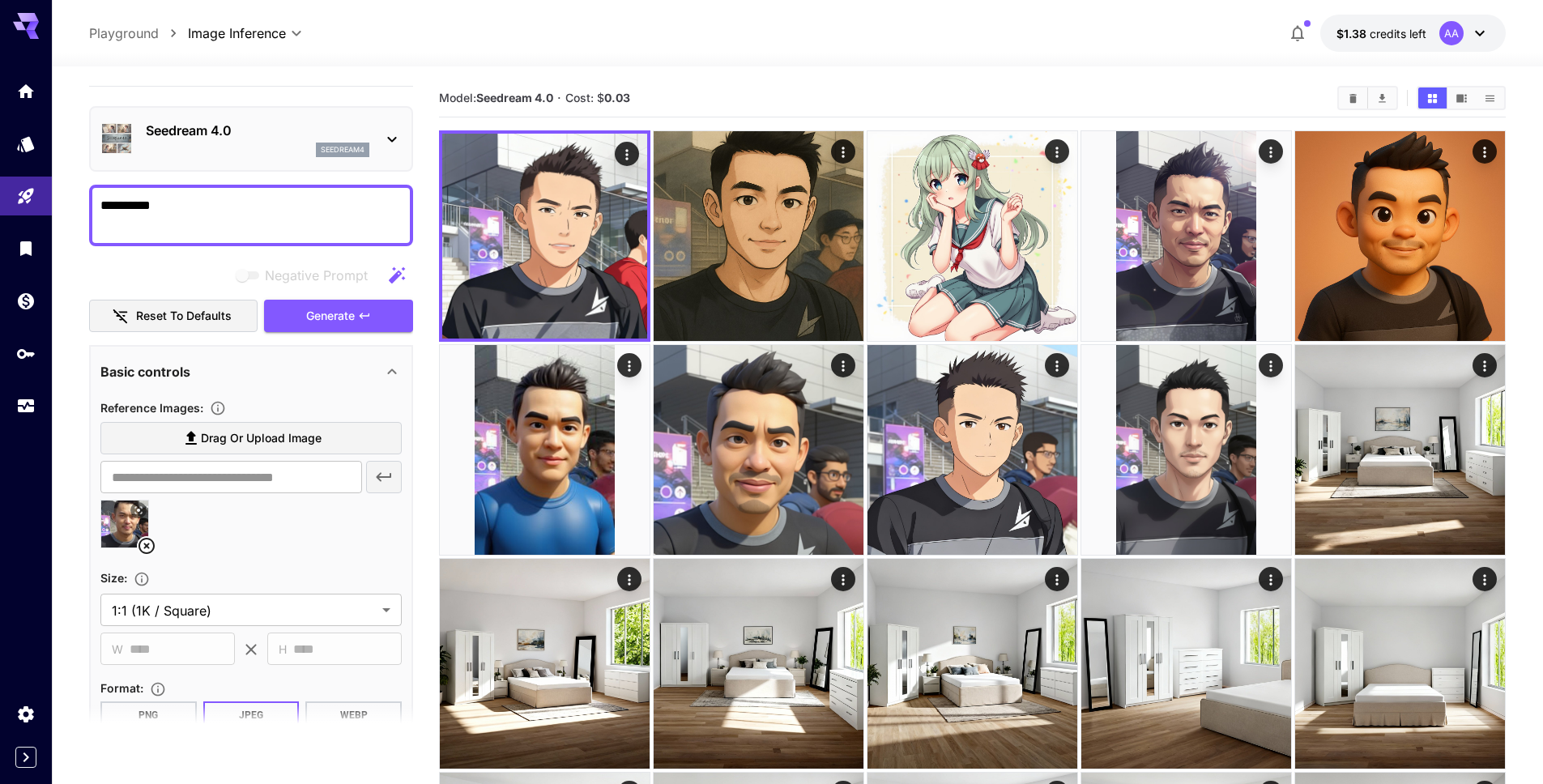
click at [281, 144] on div "seedream4" at bounding box center [257, 150] width 224 height 14
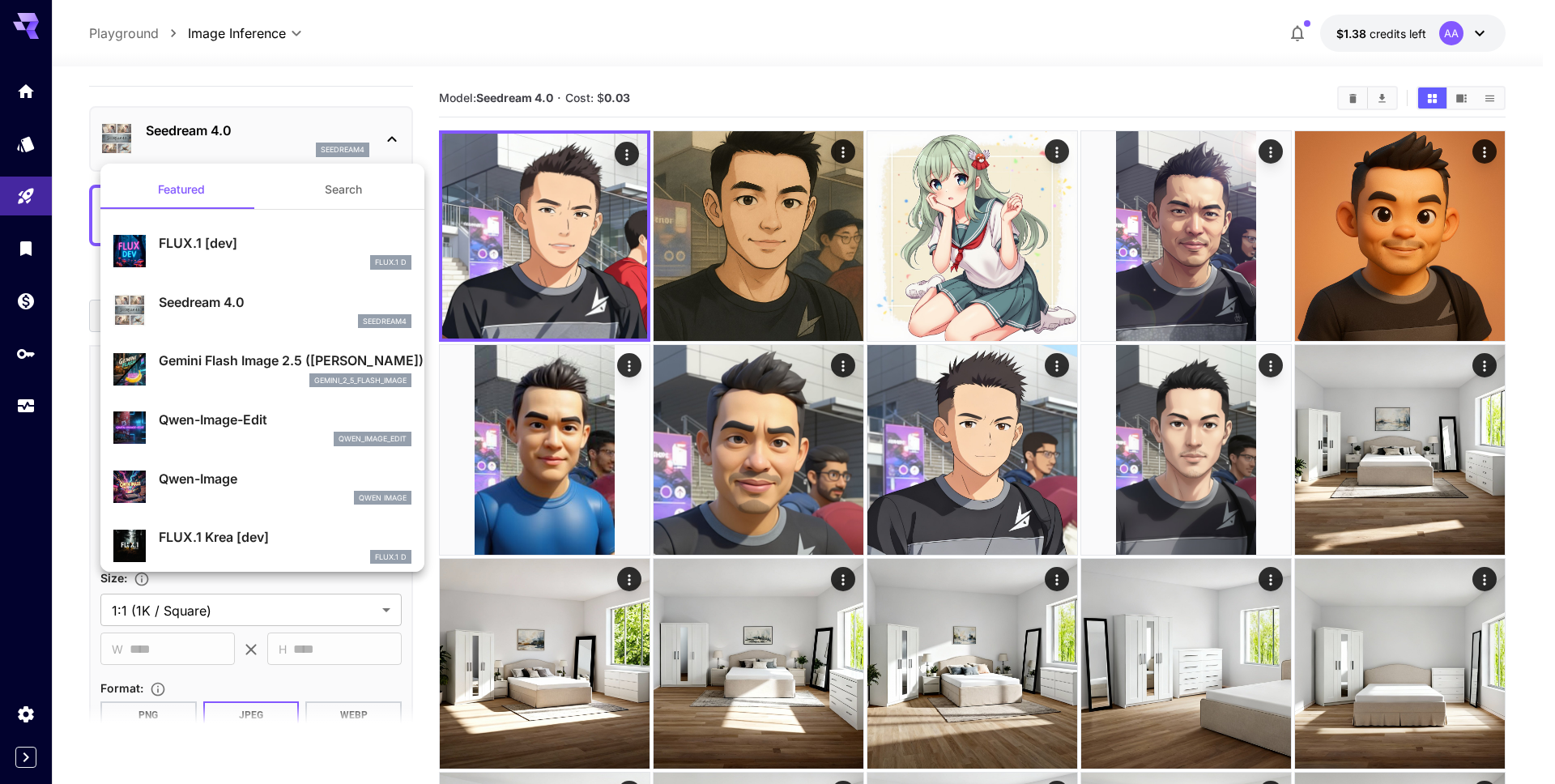
click at [273, 373] on div "gemini_2_5_flash_image" at bounding box center [285, 380] width 252 height 14
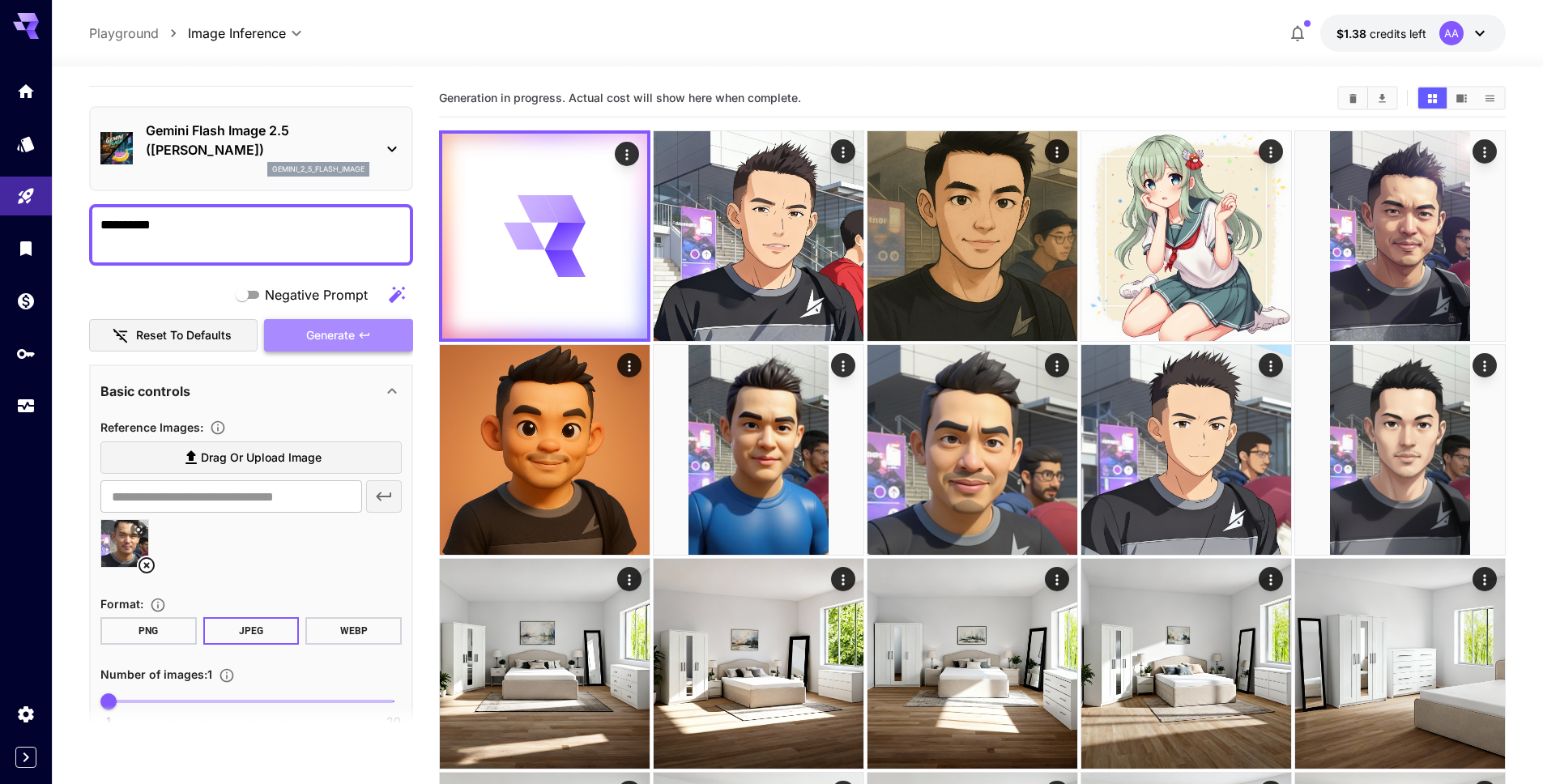
click at [355, 333] on button "Generate" at bounding box center [338, 335] width 149 height 33
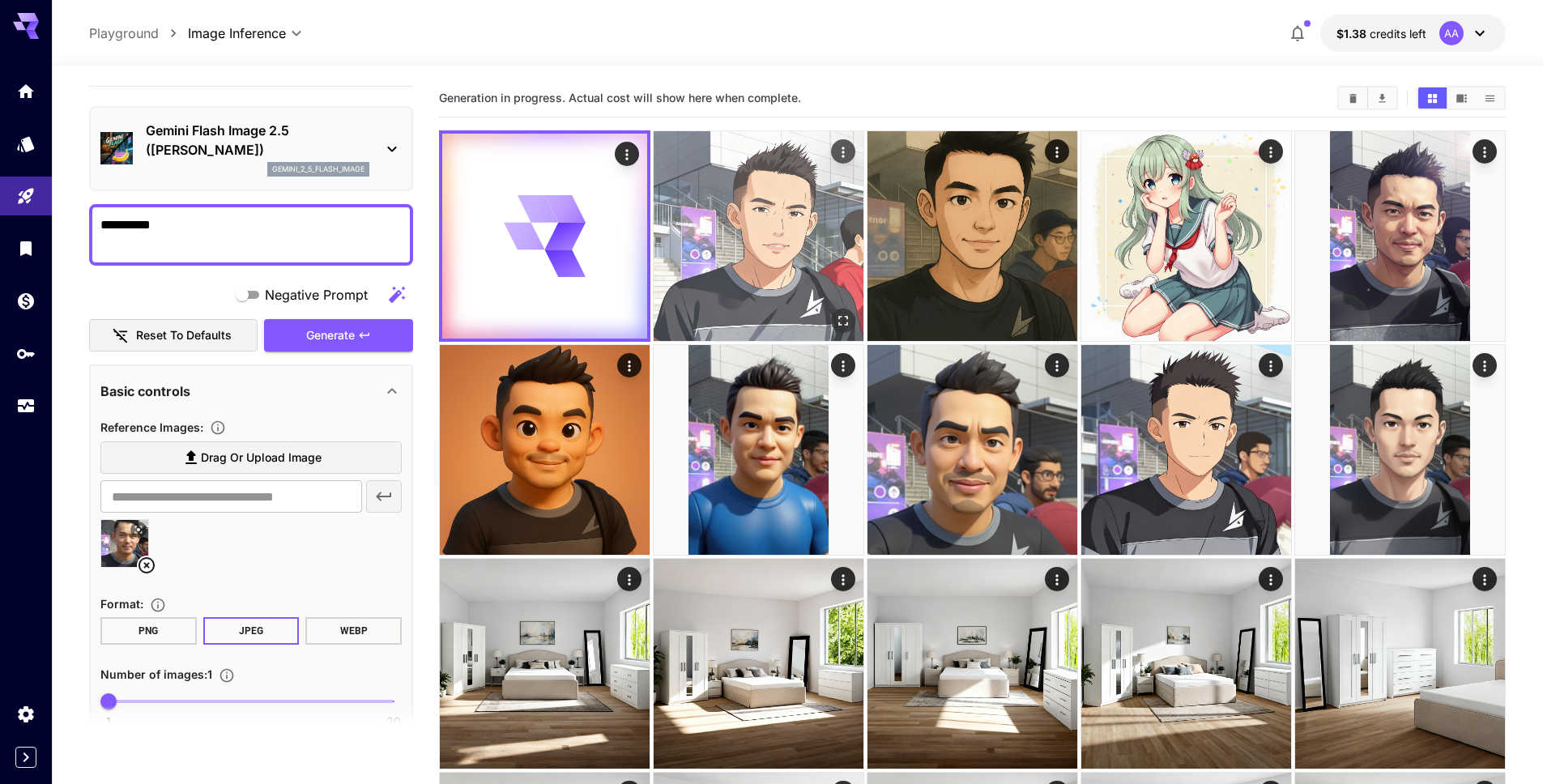
click at [748, 199] on img at bounding box center [758, 235] width 210 height 210
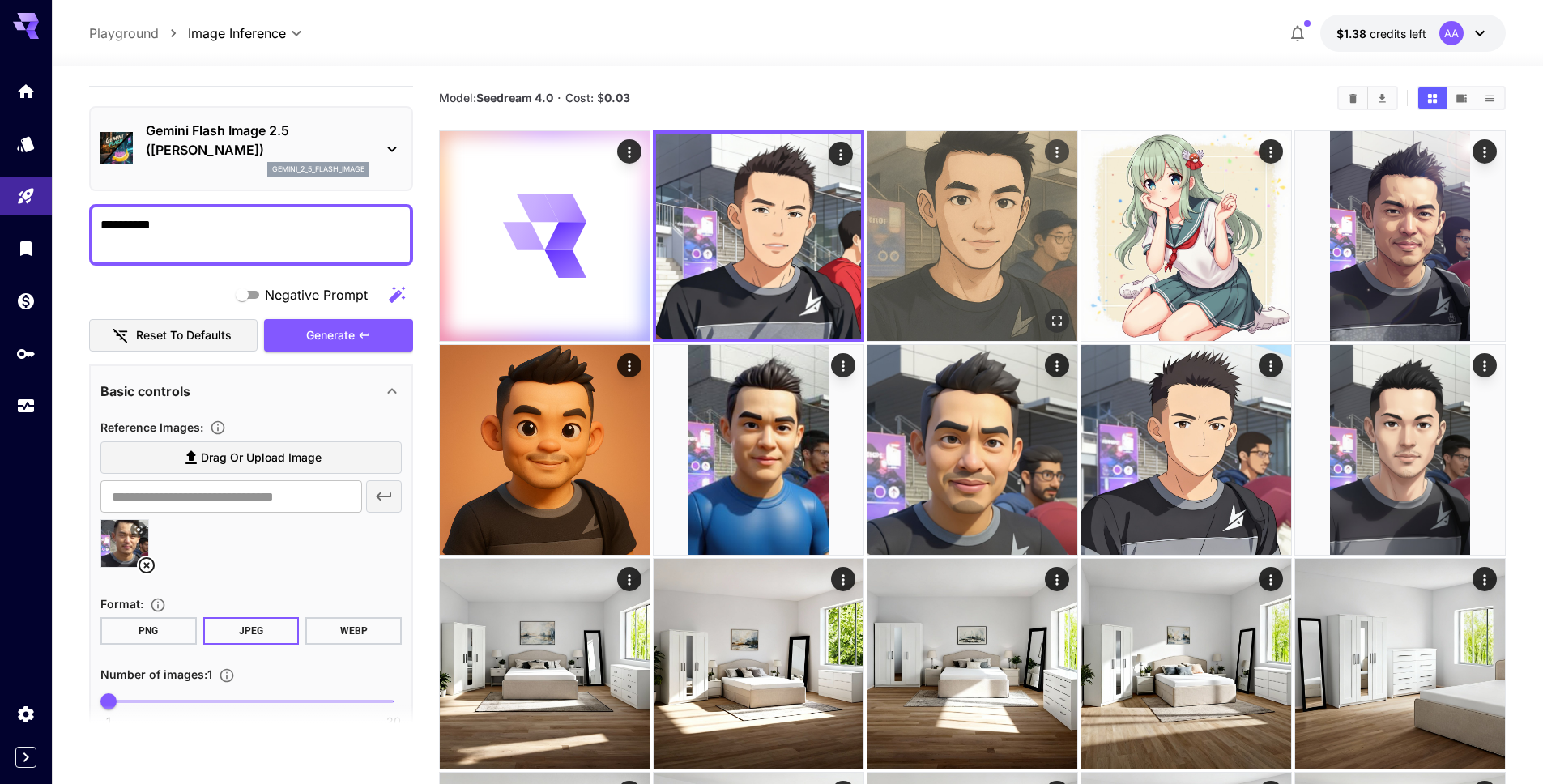
click at [925, 213] on img at bounding box center [972, 235] width 210 height 210
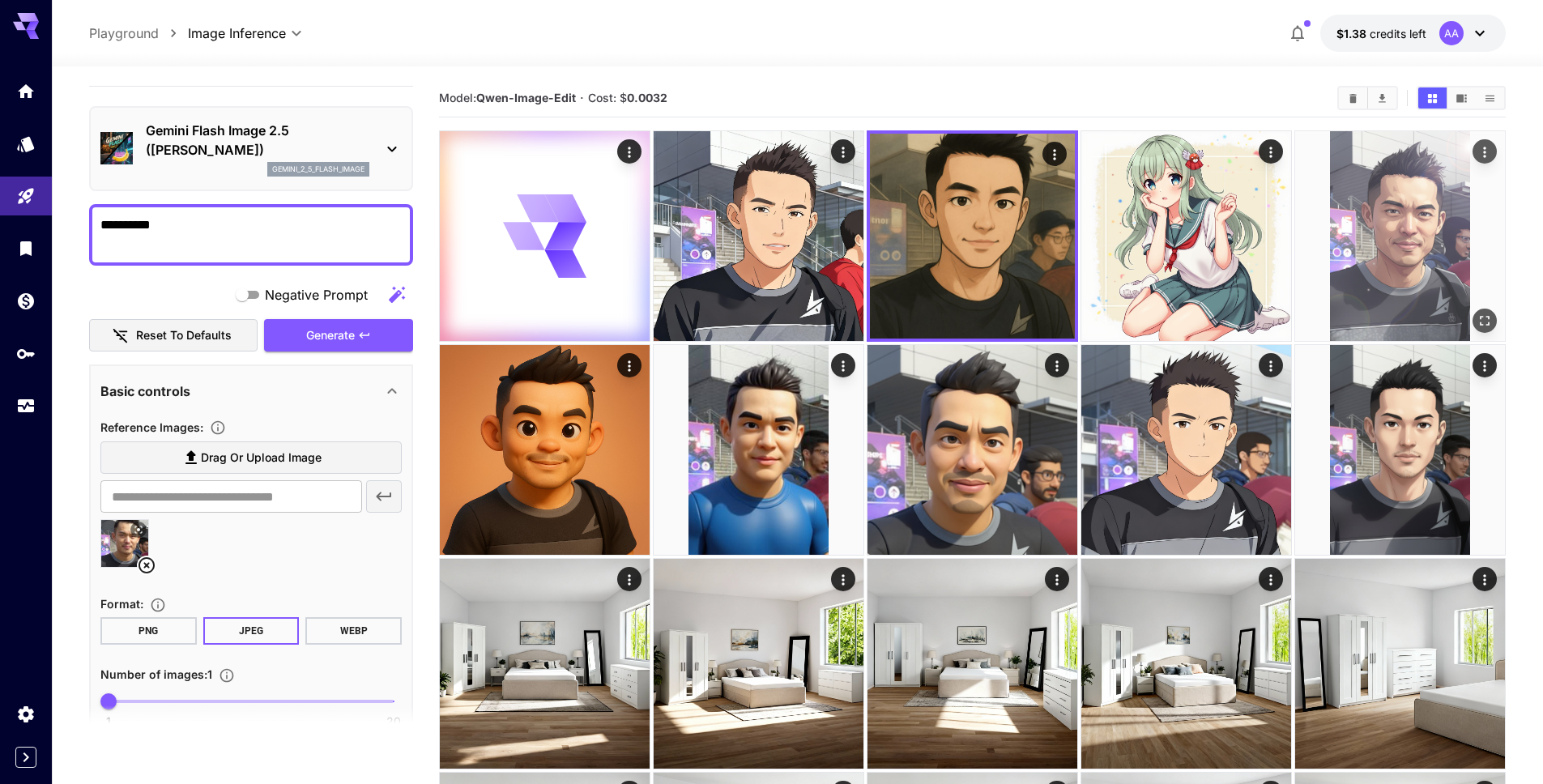
click at [1351, 189] on img at bounding box center [1399, 235] width 210 height 210
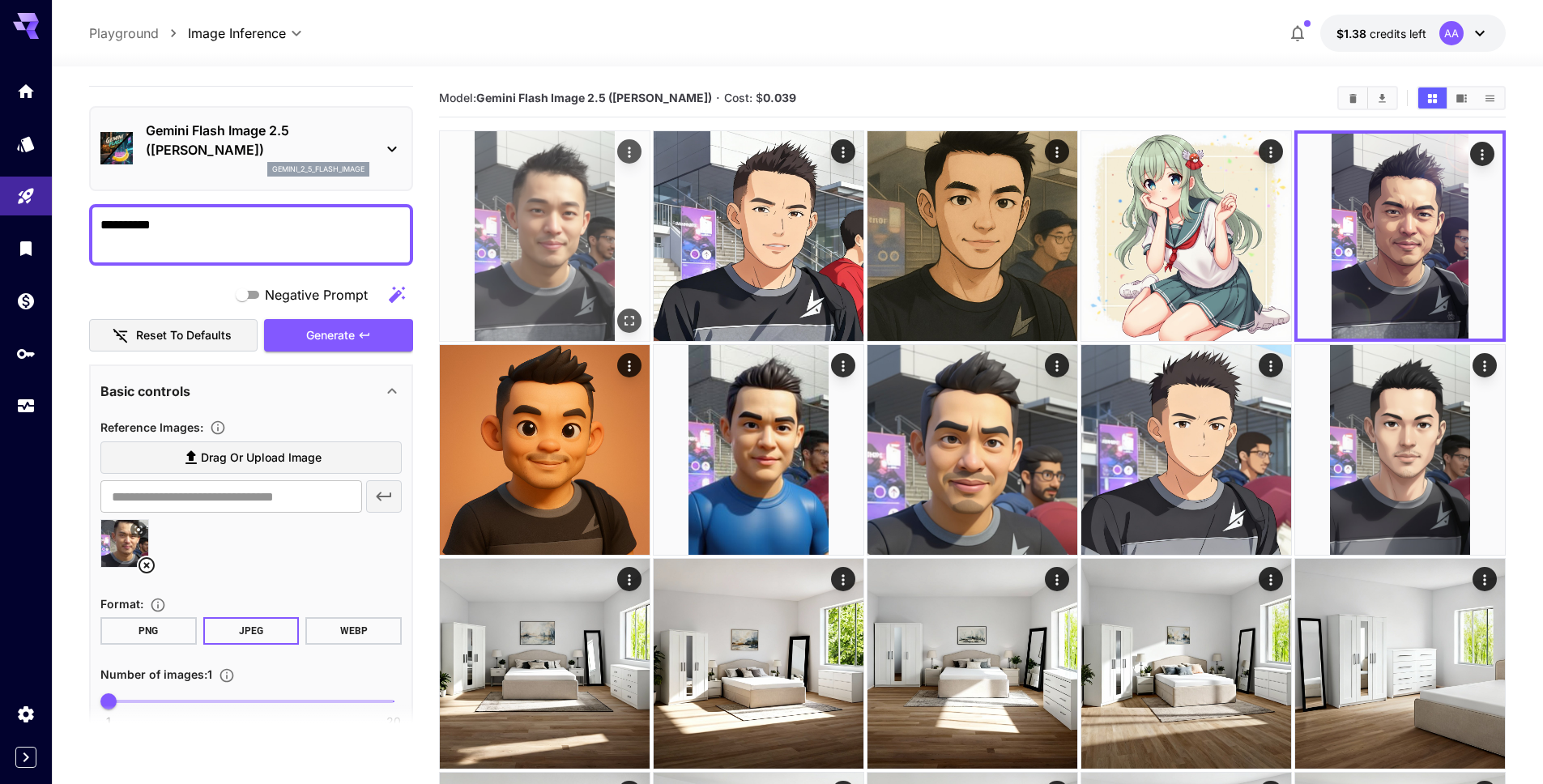
click at [535, 254] on img at bounding box center [544, 235] width 210 height 210
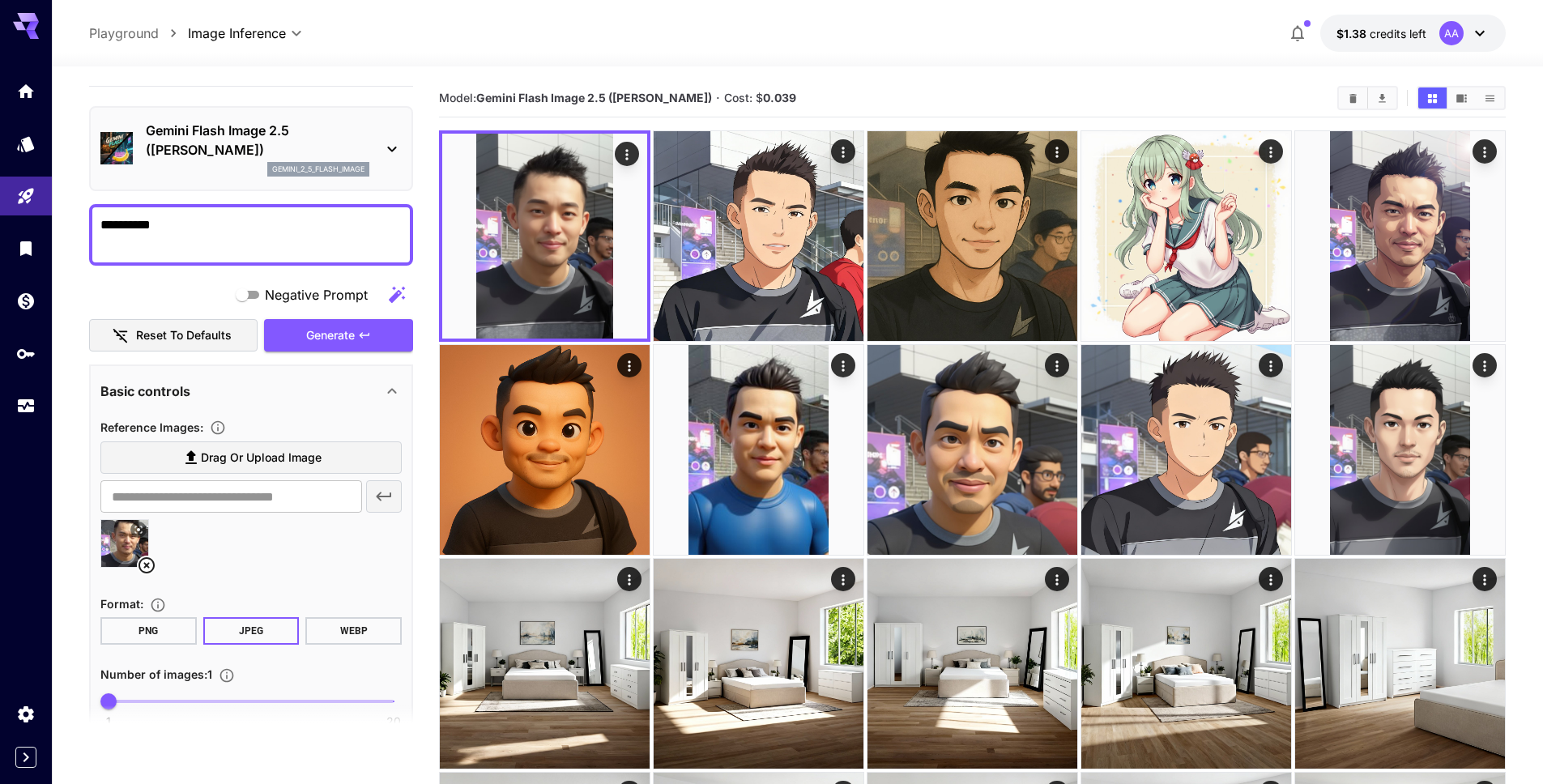
click at [245, 228] on textarea "**********" at bounding box center [252, 235] width 302 height 39
click at [299, 131] on p "Gemini Flash Image 2.5 ([PERSON_NAME])" at bounding box center [257, 140] width 224 height 39
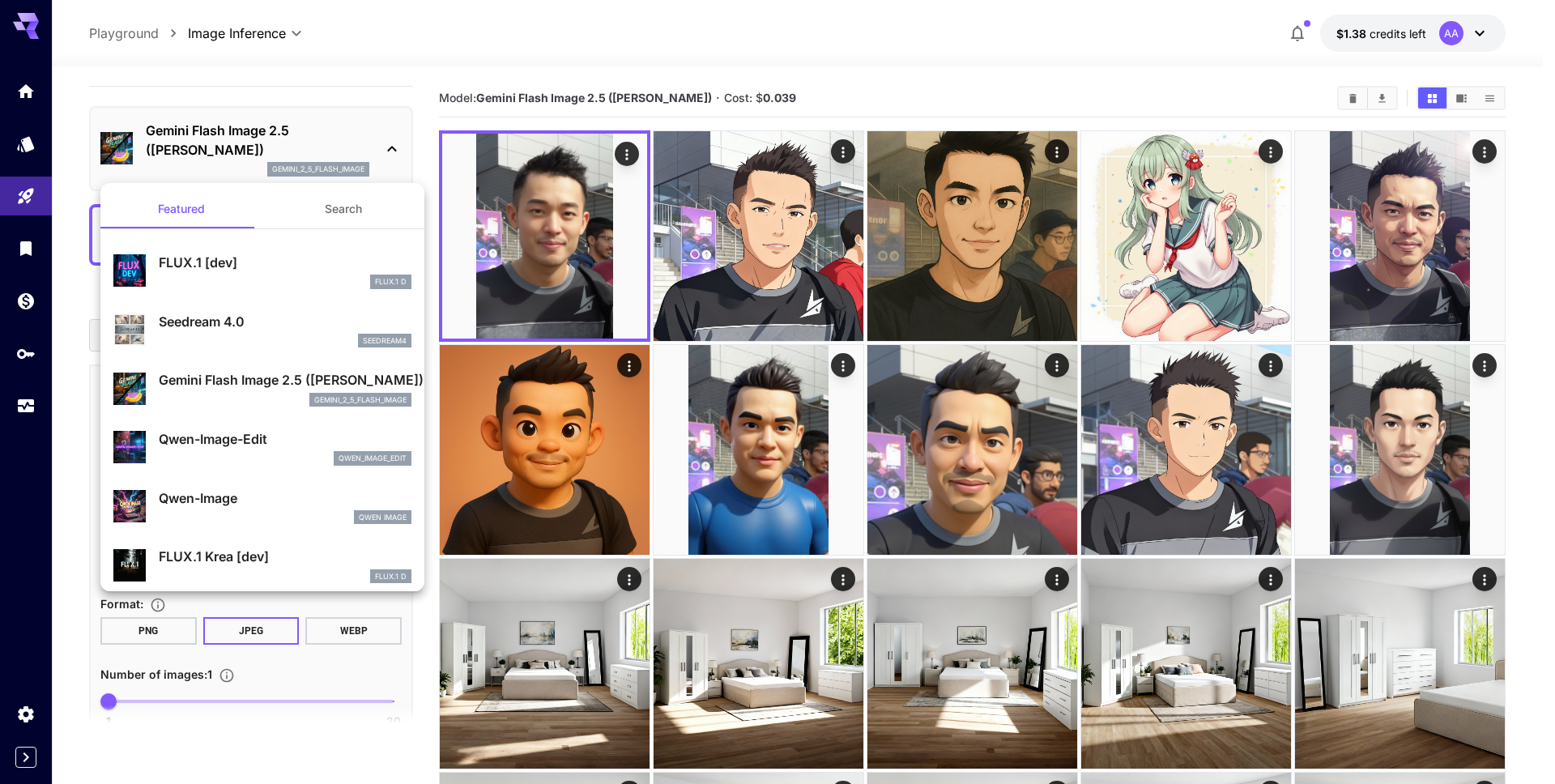
click at [254, 455] on div "qwen_image_edit" at bounding box center [285, 458] width 252 height 14
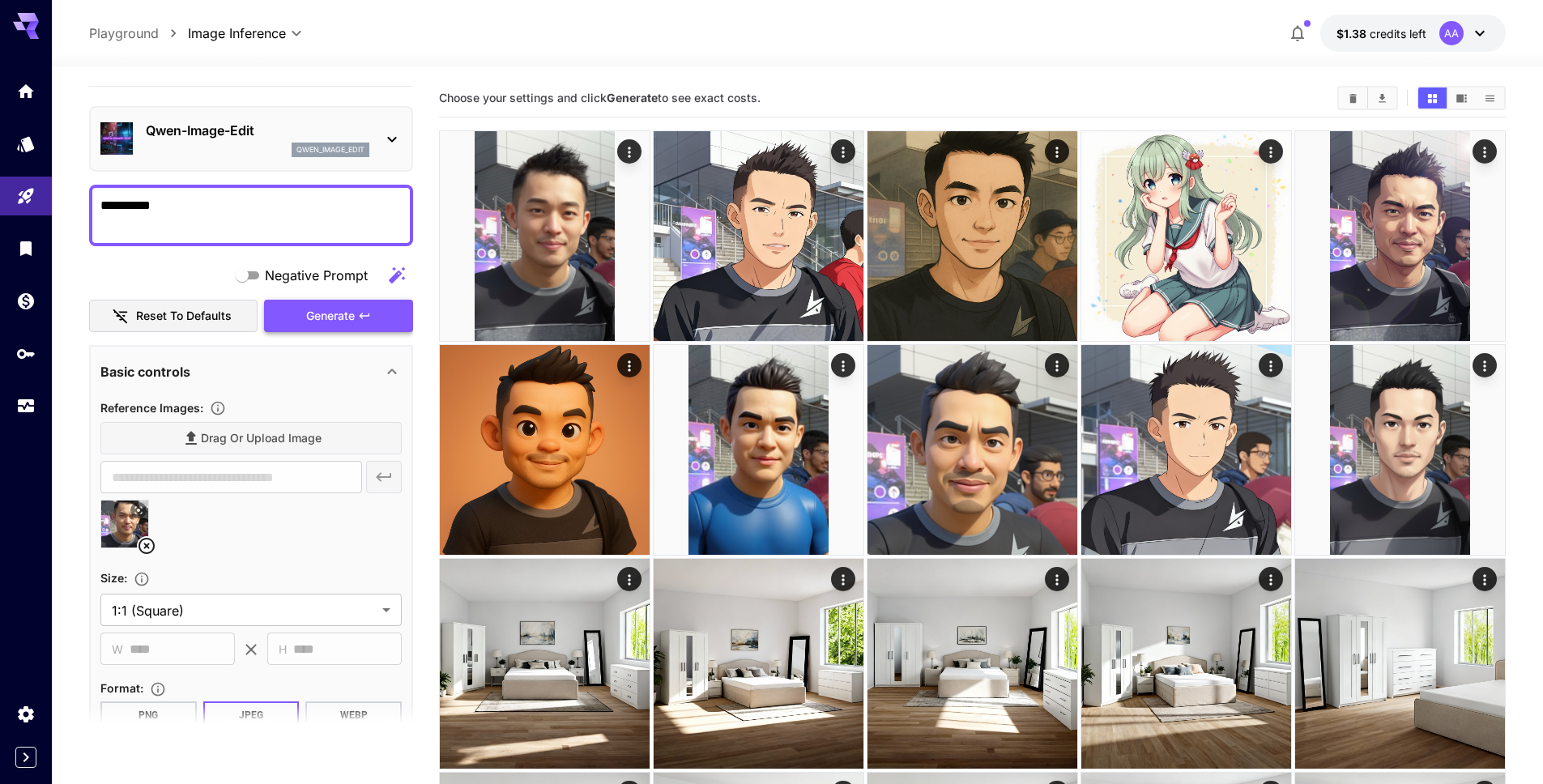
click at [336, 313] on span "Generate" at bounding box center [330, 316] width 48 height 21
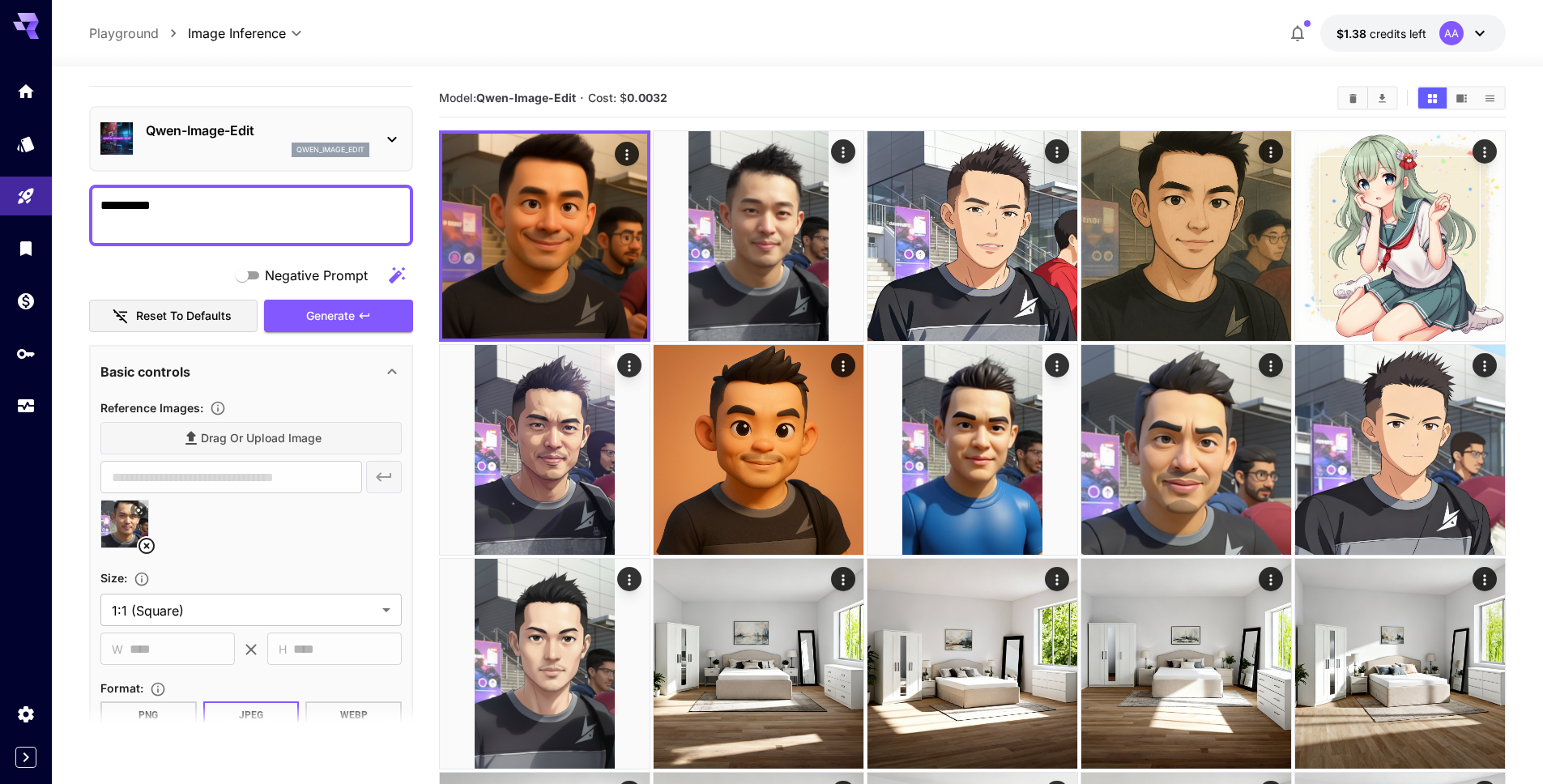
click at [331, 149] on p "qwen_image_edit" at bounding box center [330, 150] width 68 height 12
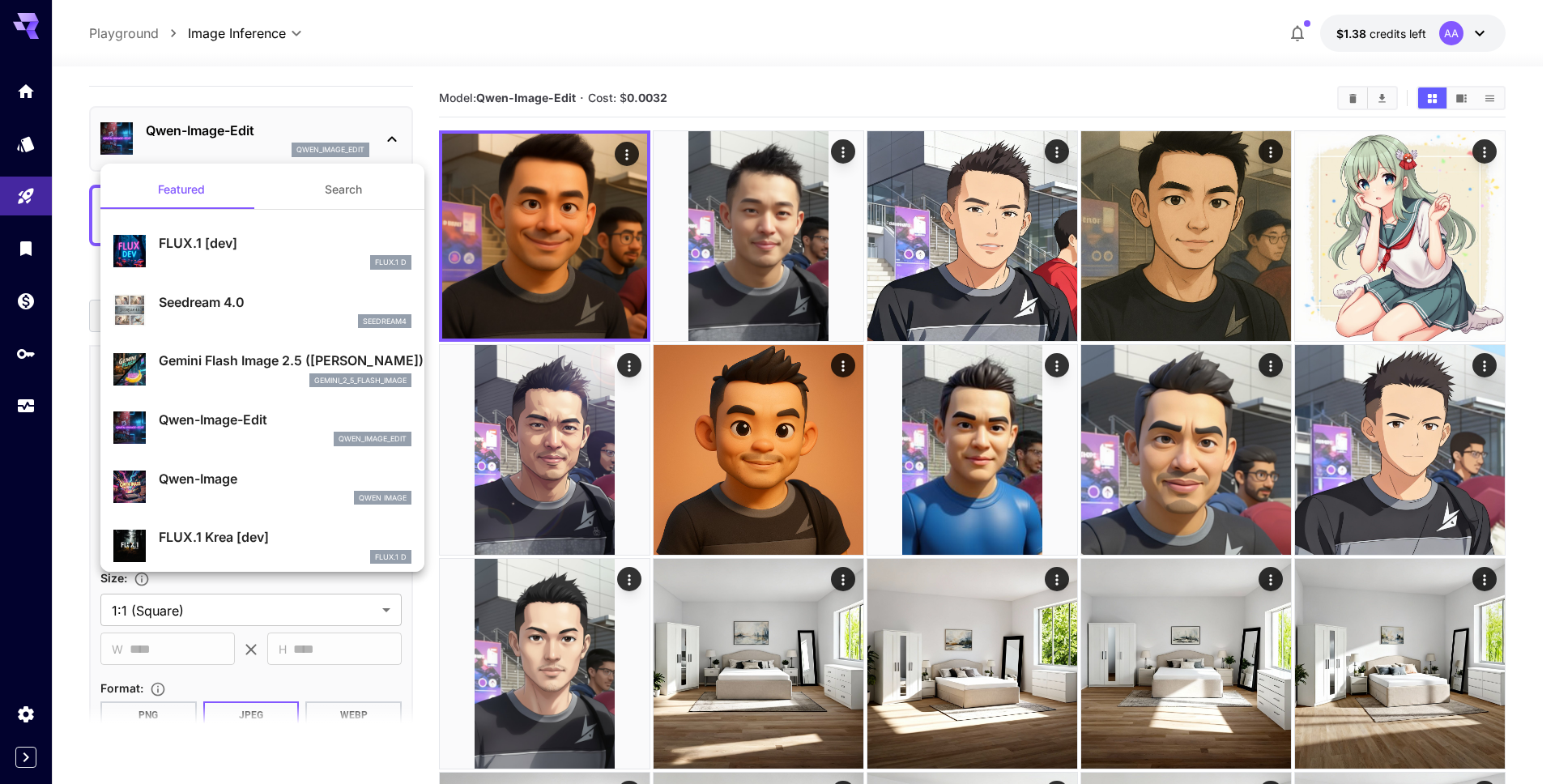
click at [273, 312] on div "Seedream 4.0 seedream4" at bounding box center [285, 310] width 252 height 37
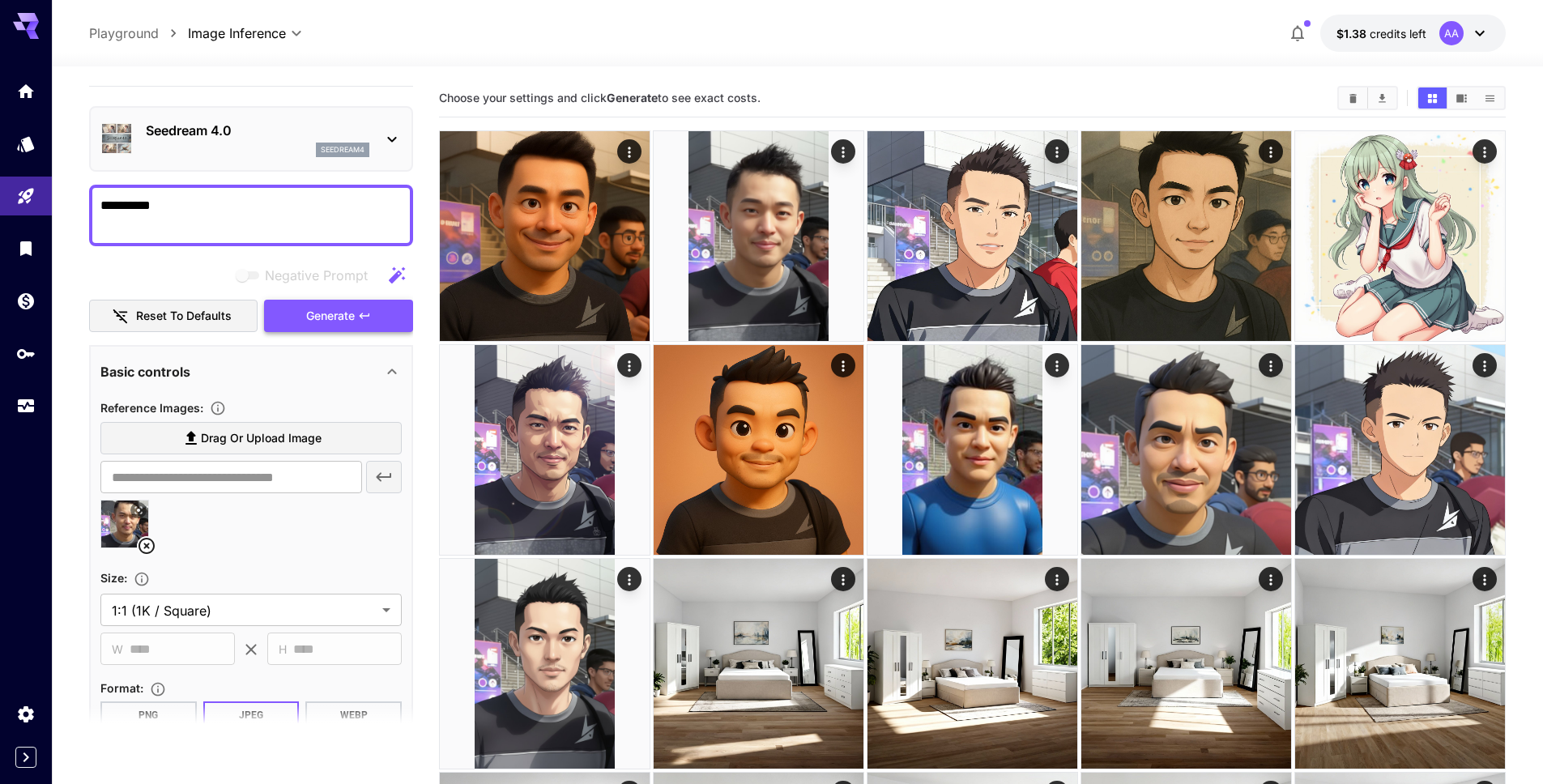
click at [346, 313] on span "Generate" at bounding box center [330, 316] width 48 height 21
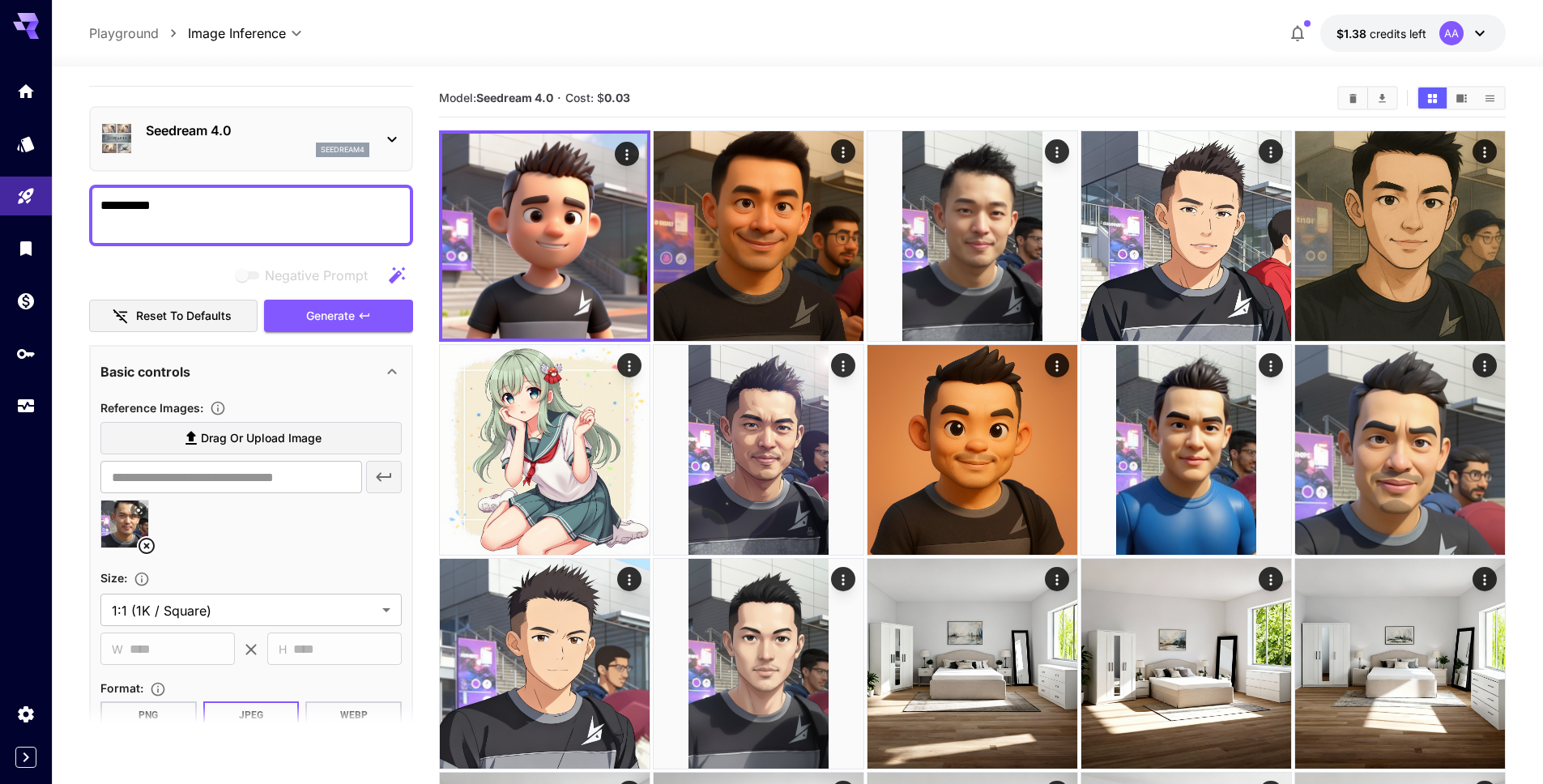
click at [293, 126] on p "Seedream 4.0" at bounding box center [257, 130] width 224 height 20
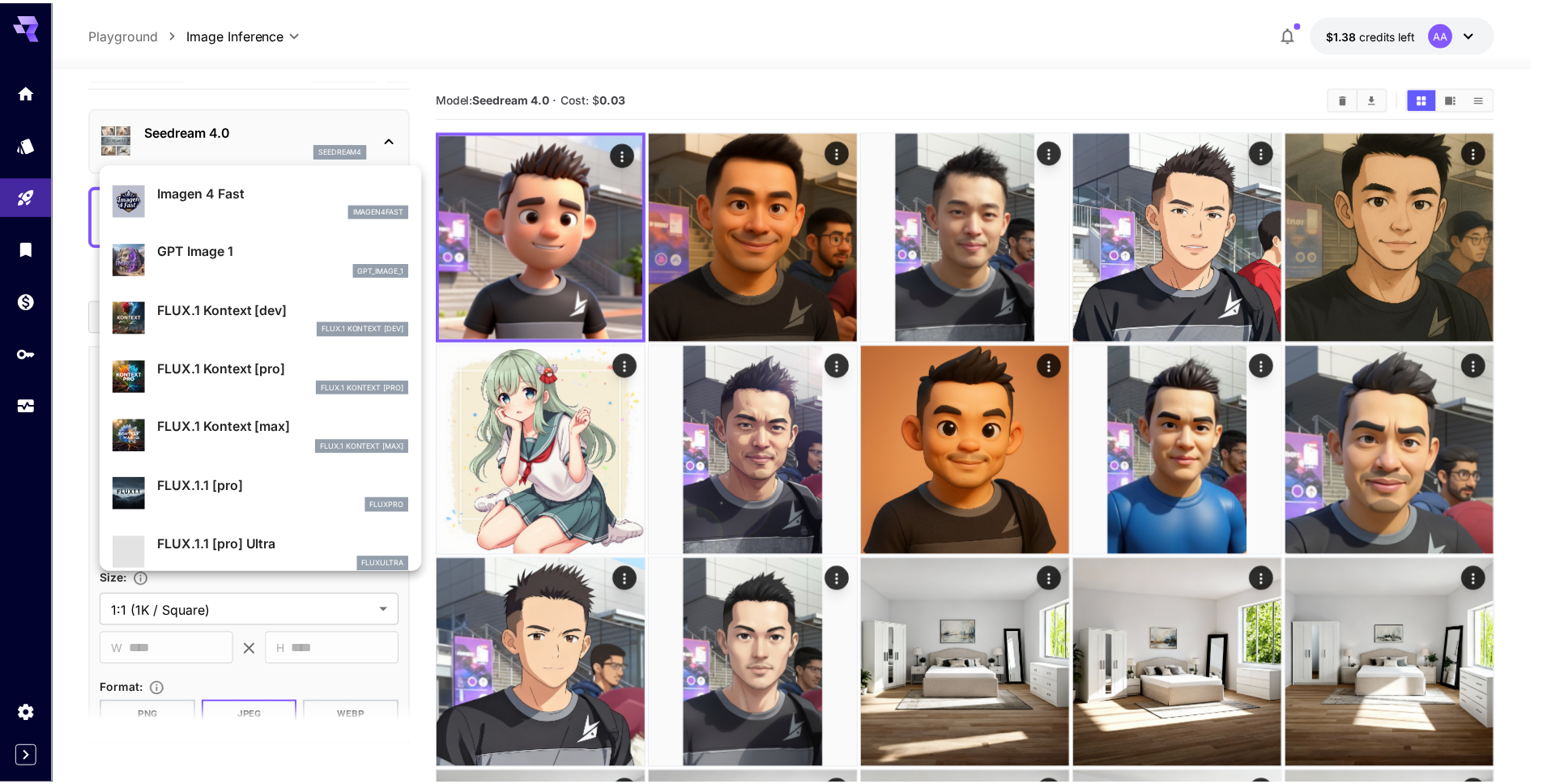
scroll to position [965, 0]
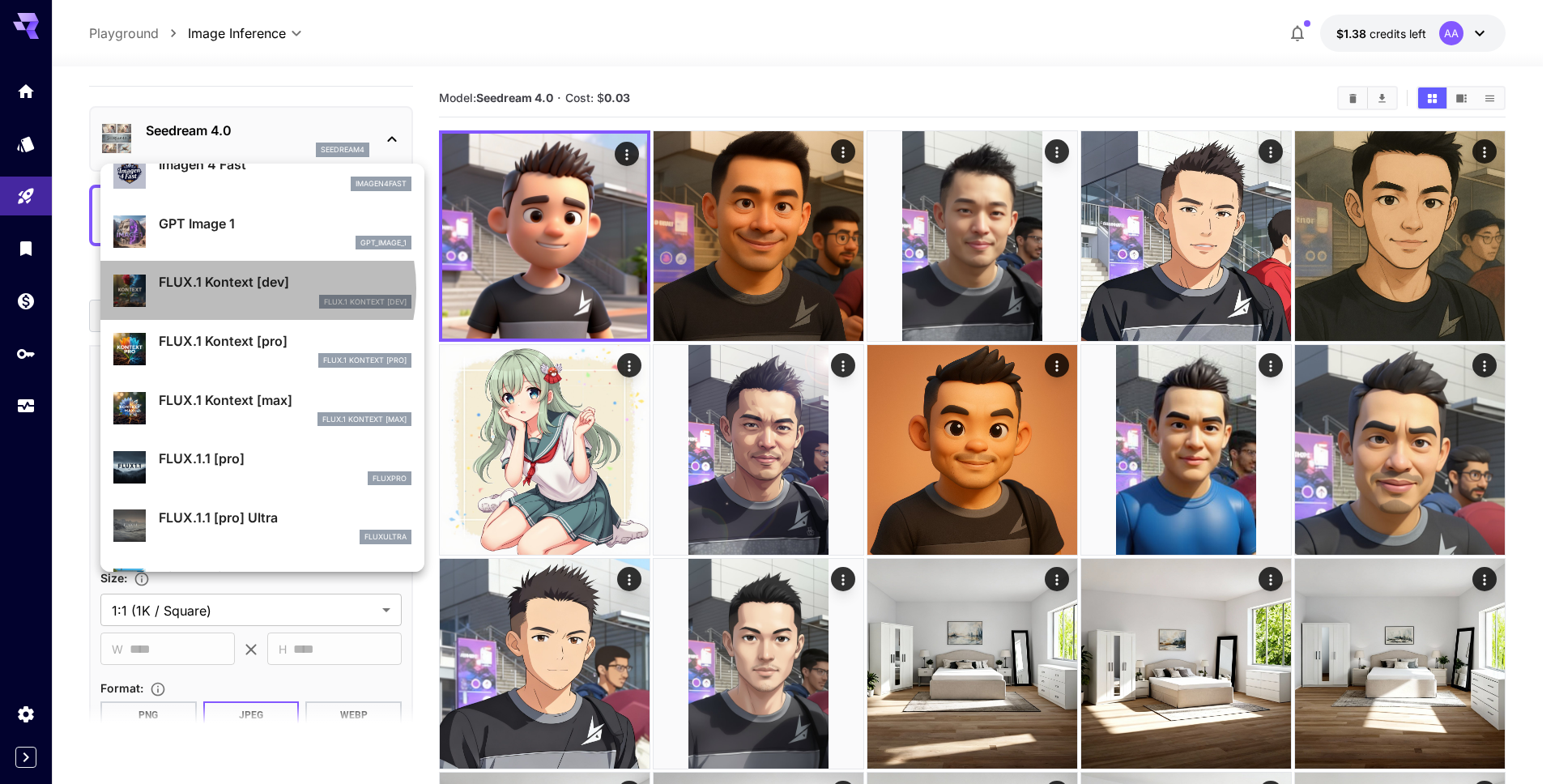
click at [250, 288] on p "FLUX.1 Kontext [dev]" at bounding box center [285, 282] width 252 height 20
type input "****"
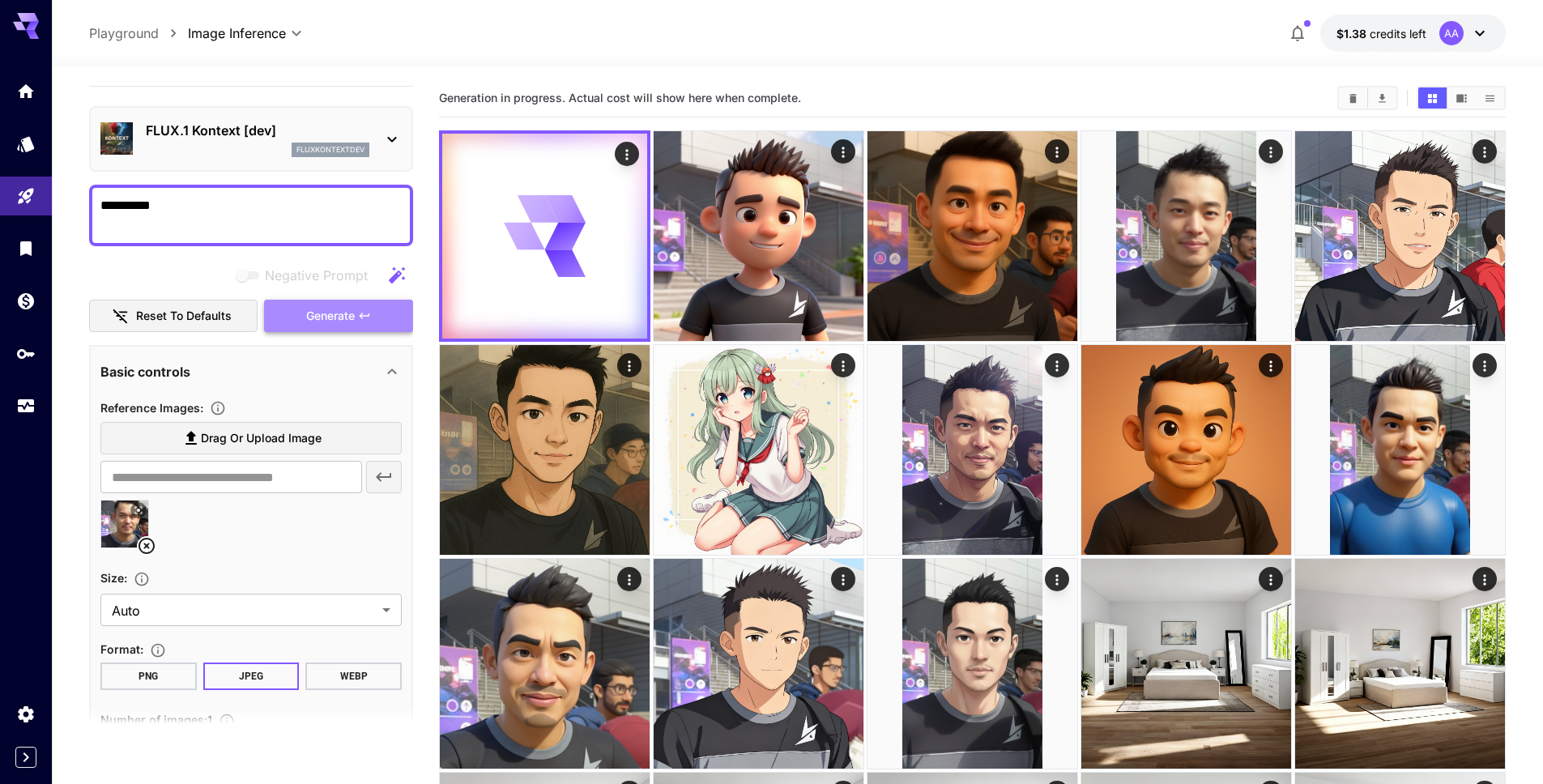
click at [329, 320] on span "Generate" at bounding box center [330, 316] width 48 height 21
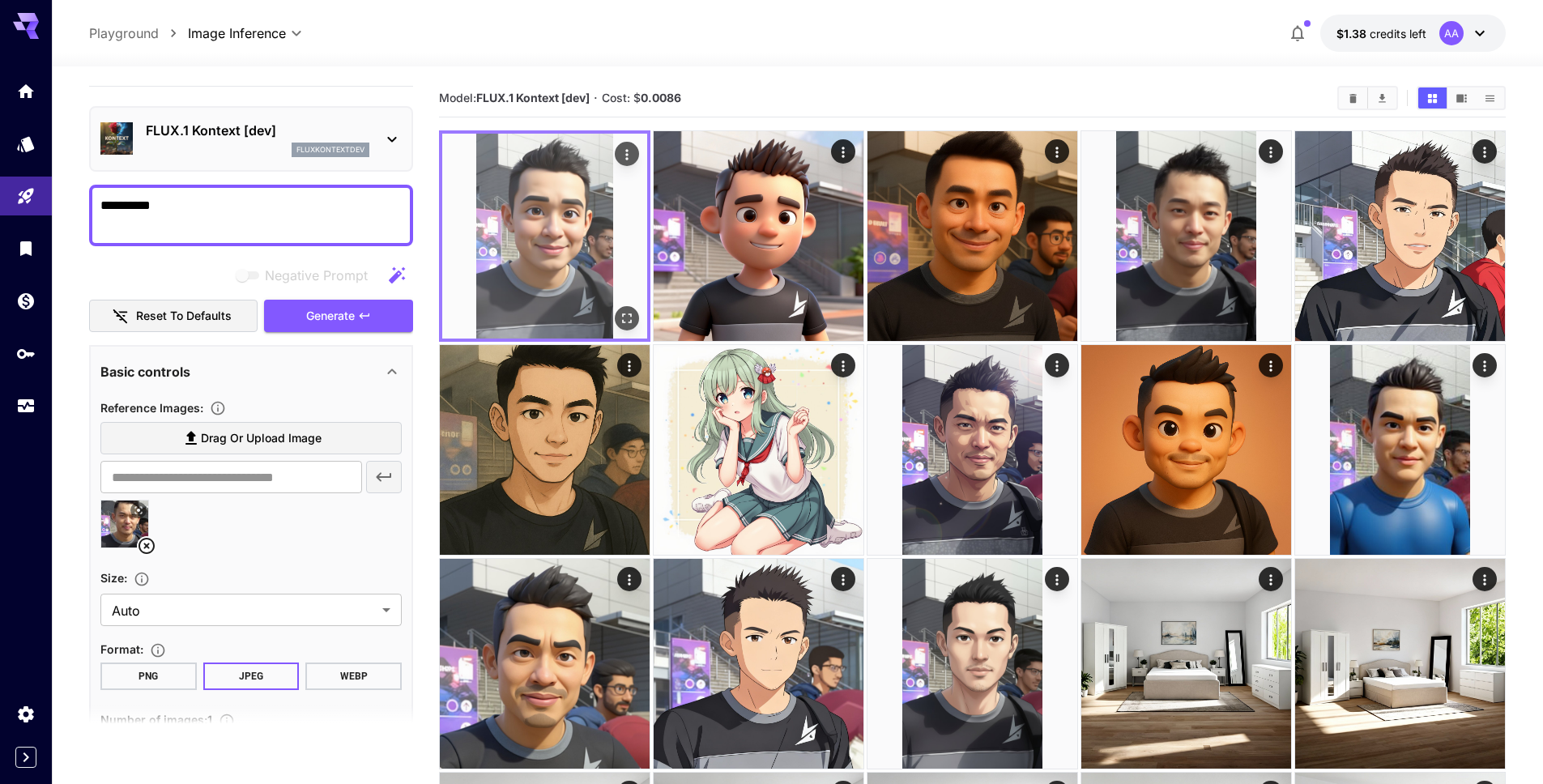
click at [570, 313] on img at bounding box center [545, 236] width 205 height 205
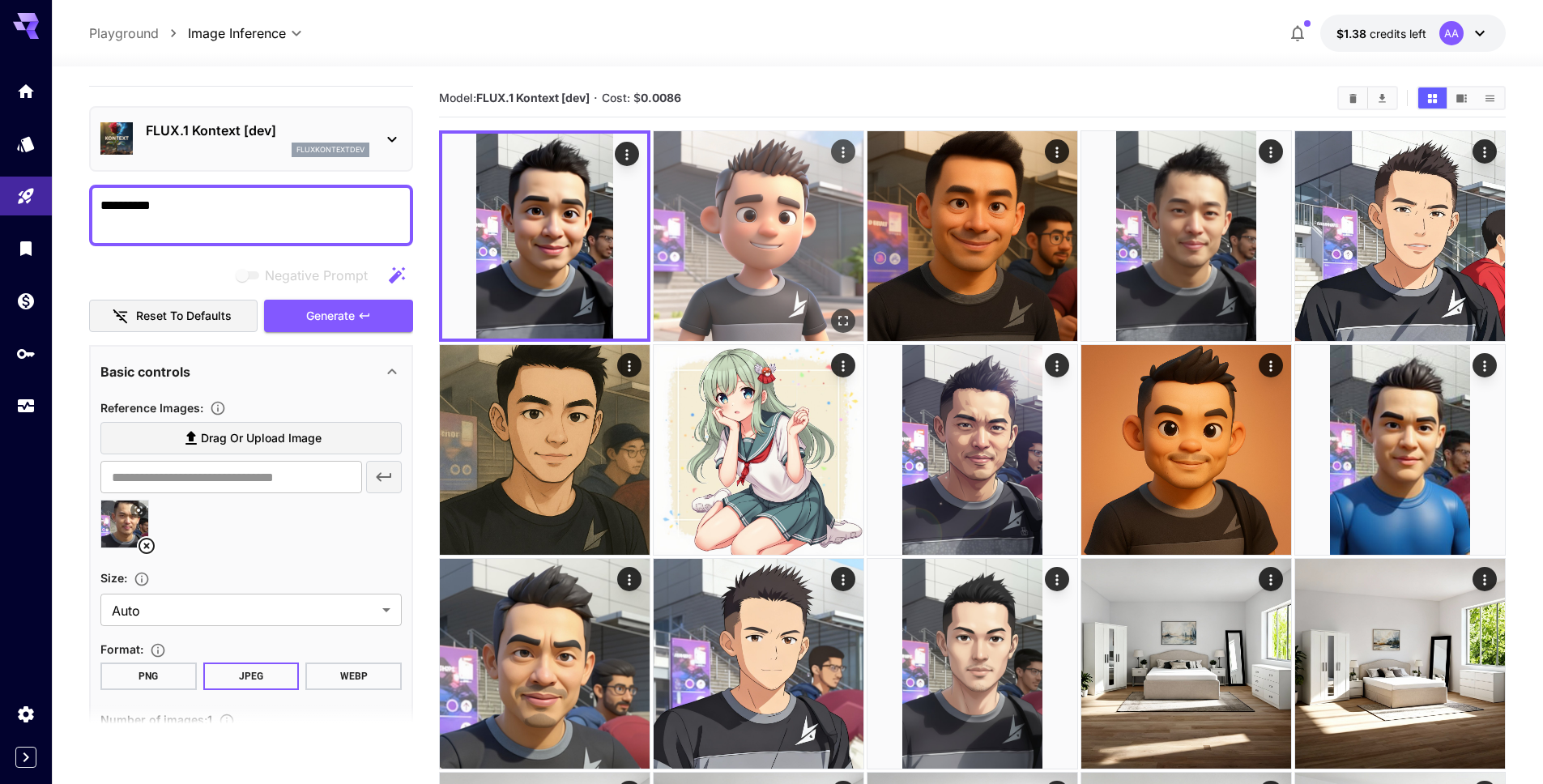
click at [734, 255] on img at bounding box center [758, 235] width 210 height 210
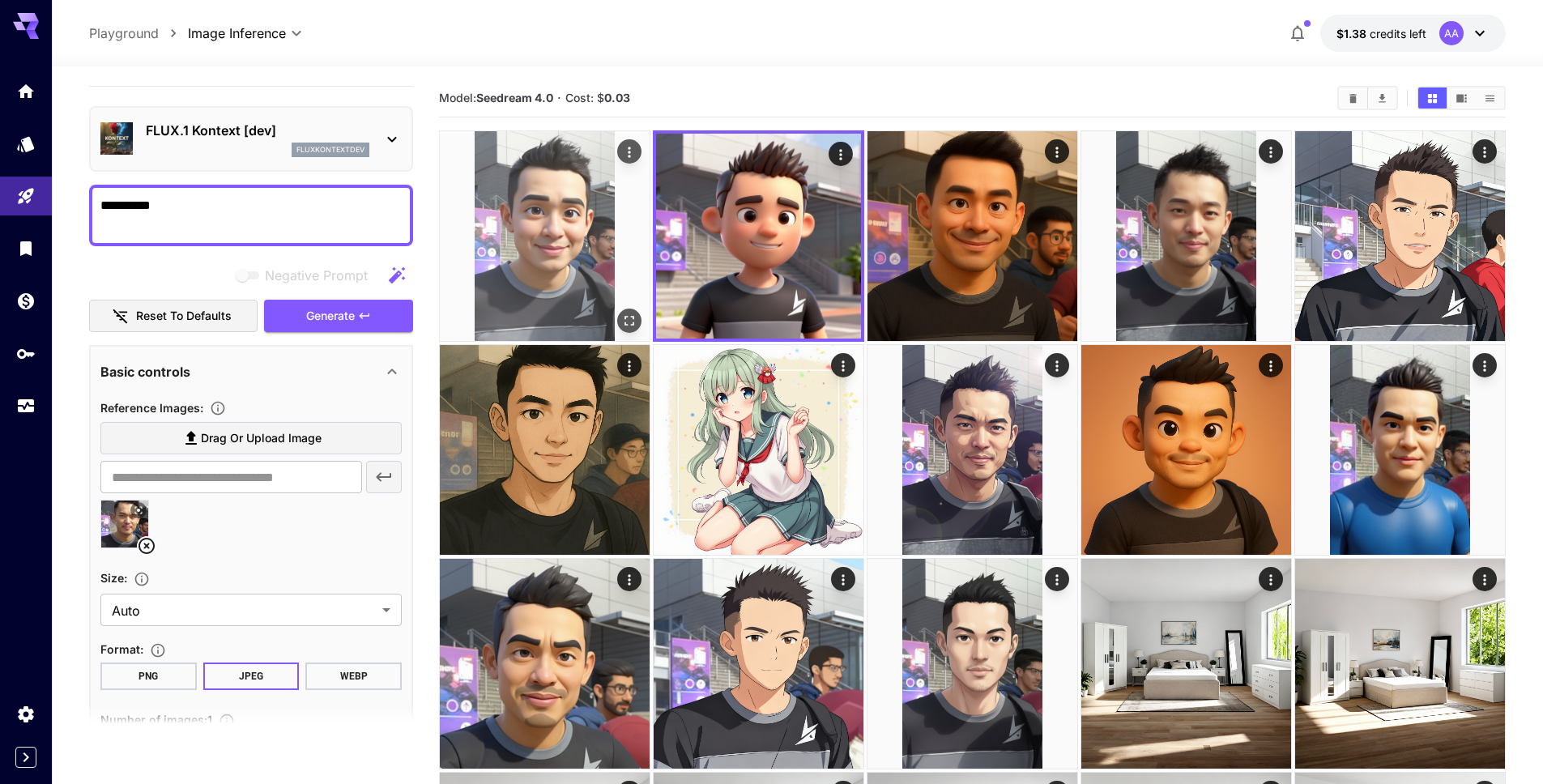
click at [559, 222] on img at bounding box center [544, 235] width 210 height 210
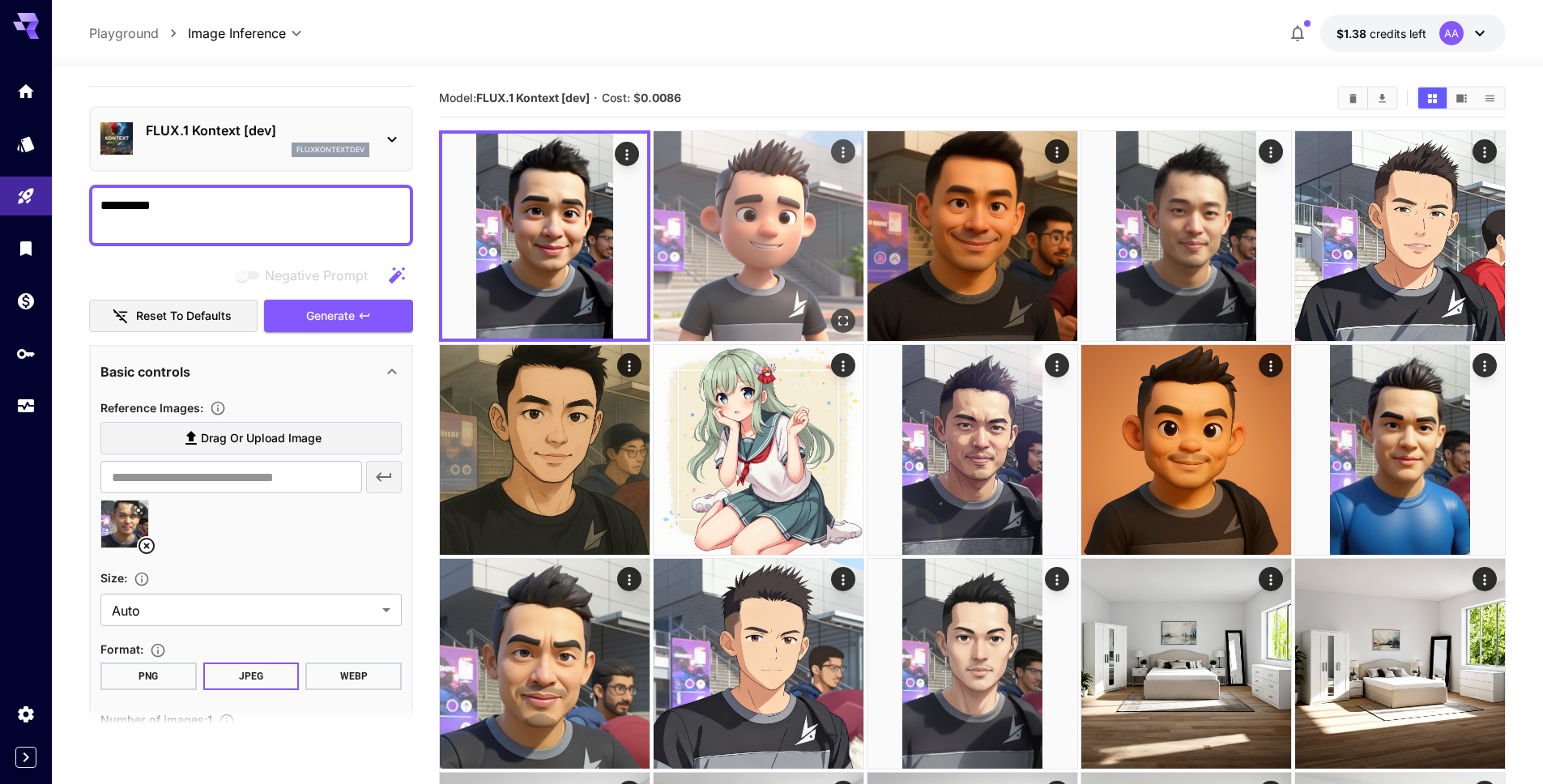
click at [776, 236] on img at bounding box center [758, 235] width 210 height 210
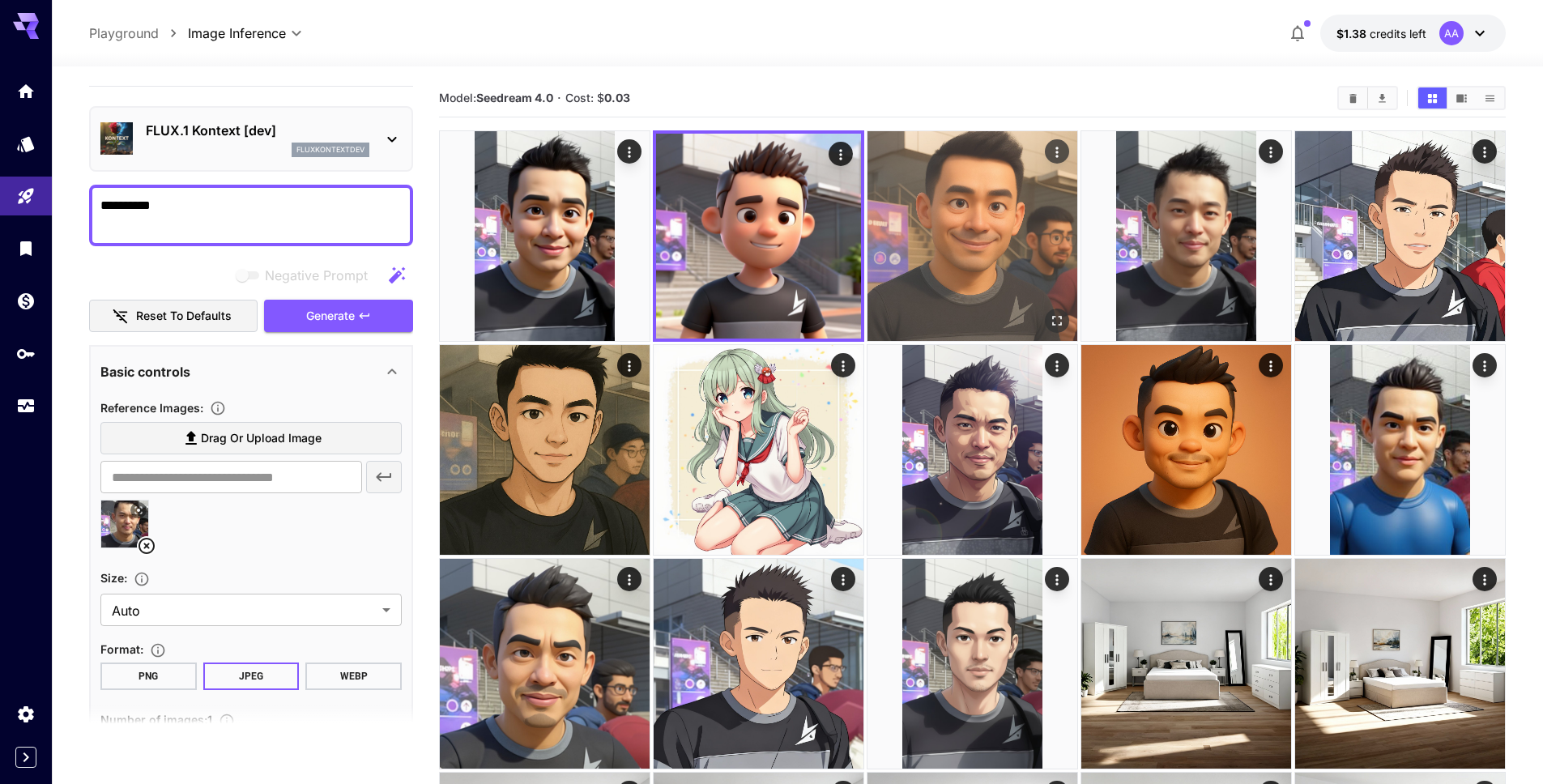
click at [932, 245] on img at bounding box center [972, 235] width 210 height 210
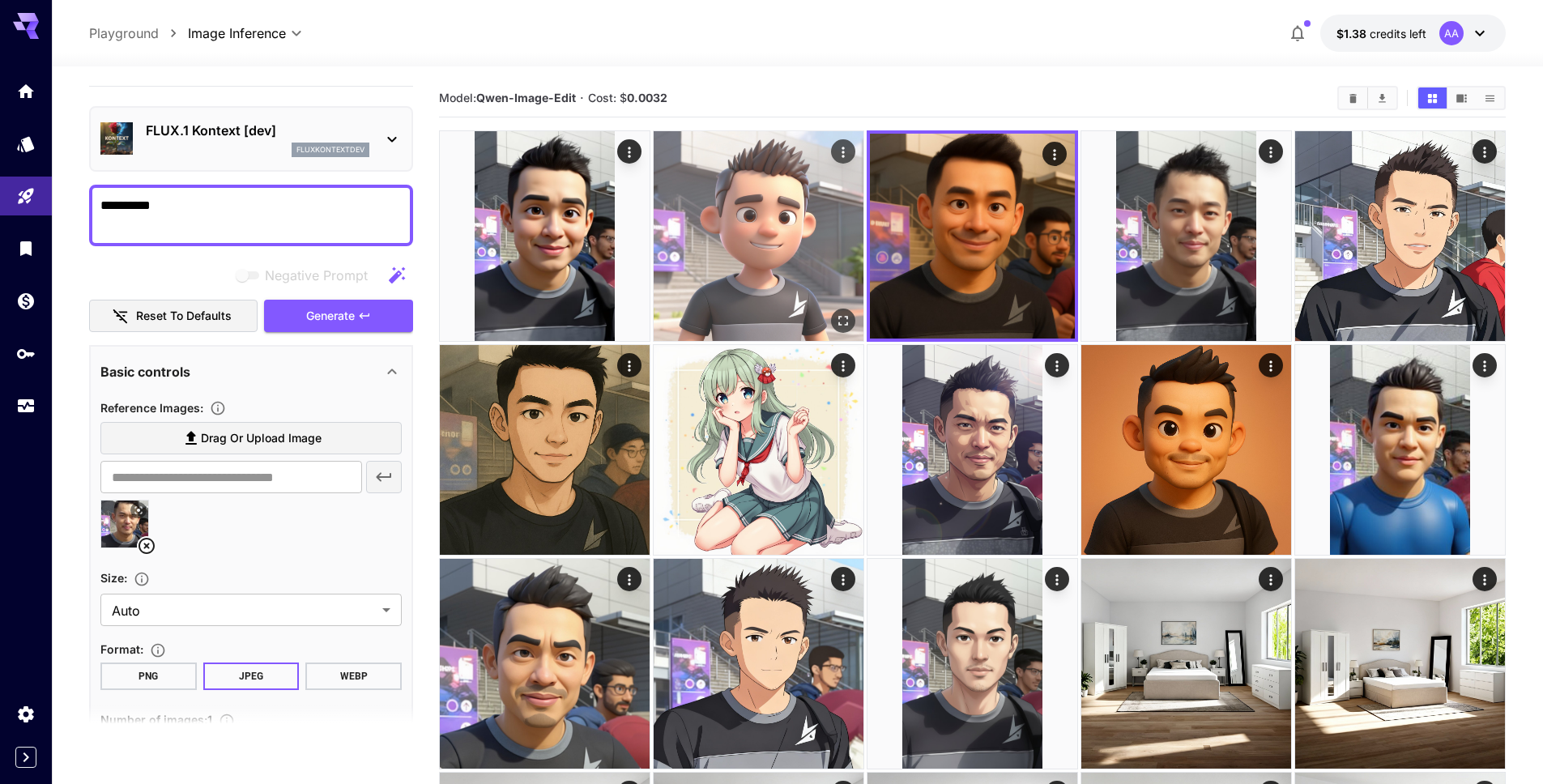
click at [773, 250] on img at bounding box center [758, 235] width 210 height 210
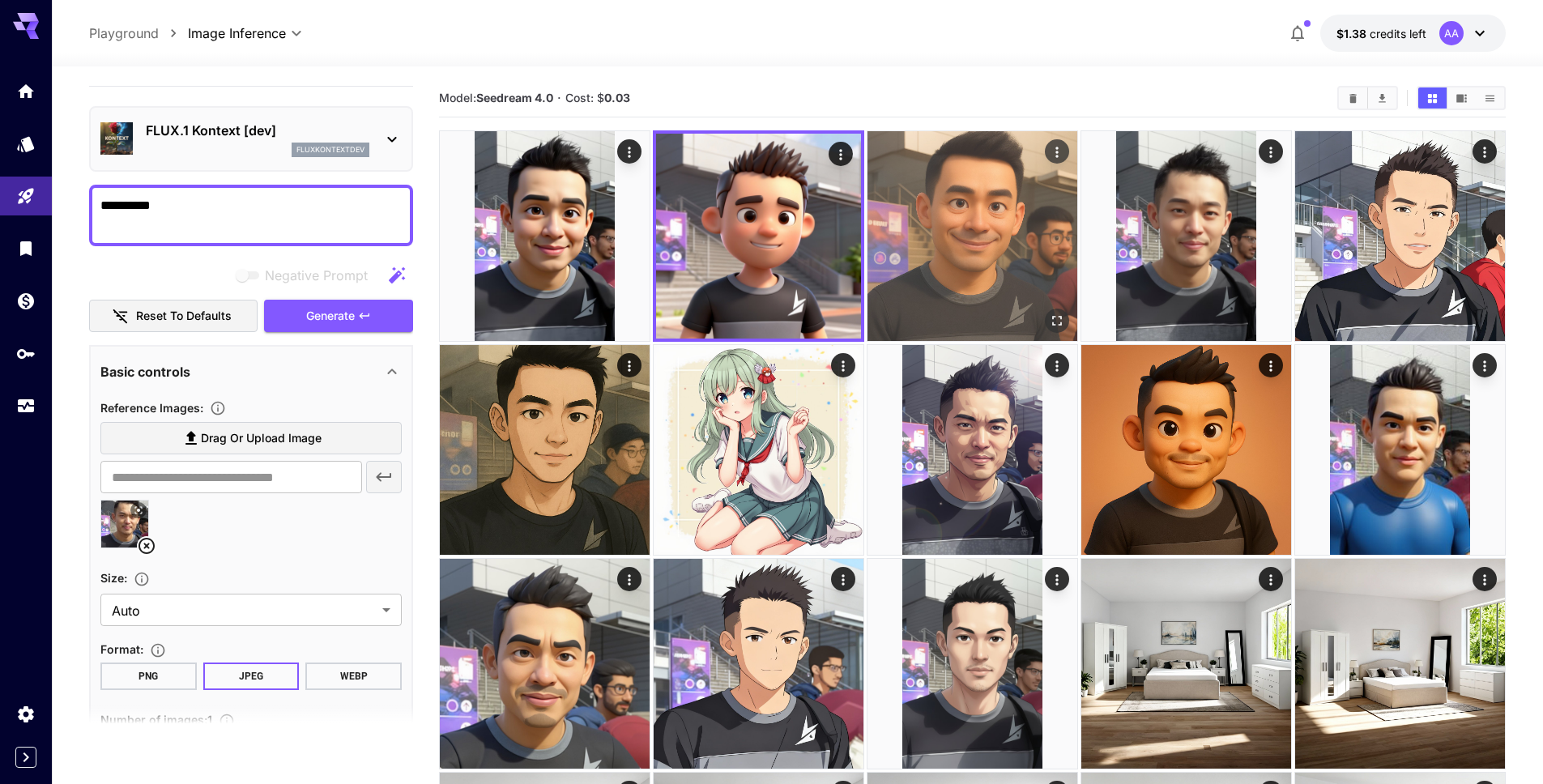
click at [890, 218] on img at bounding box center [972, 235] width 210 height 210
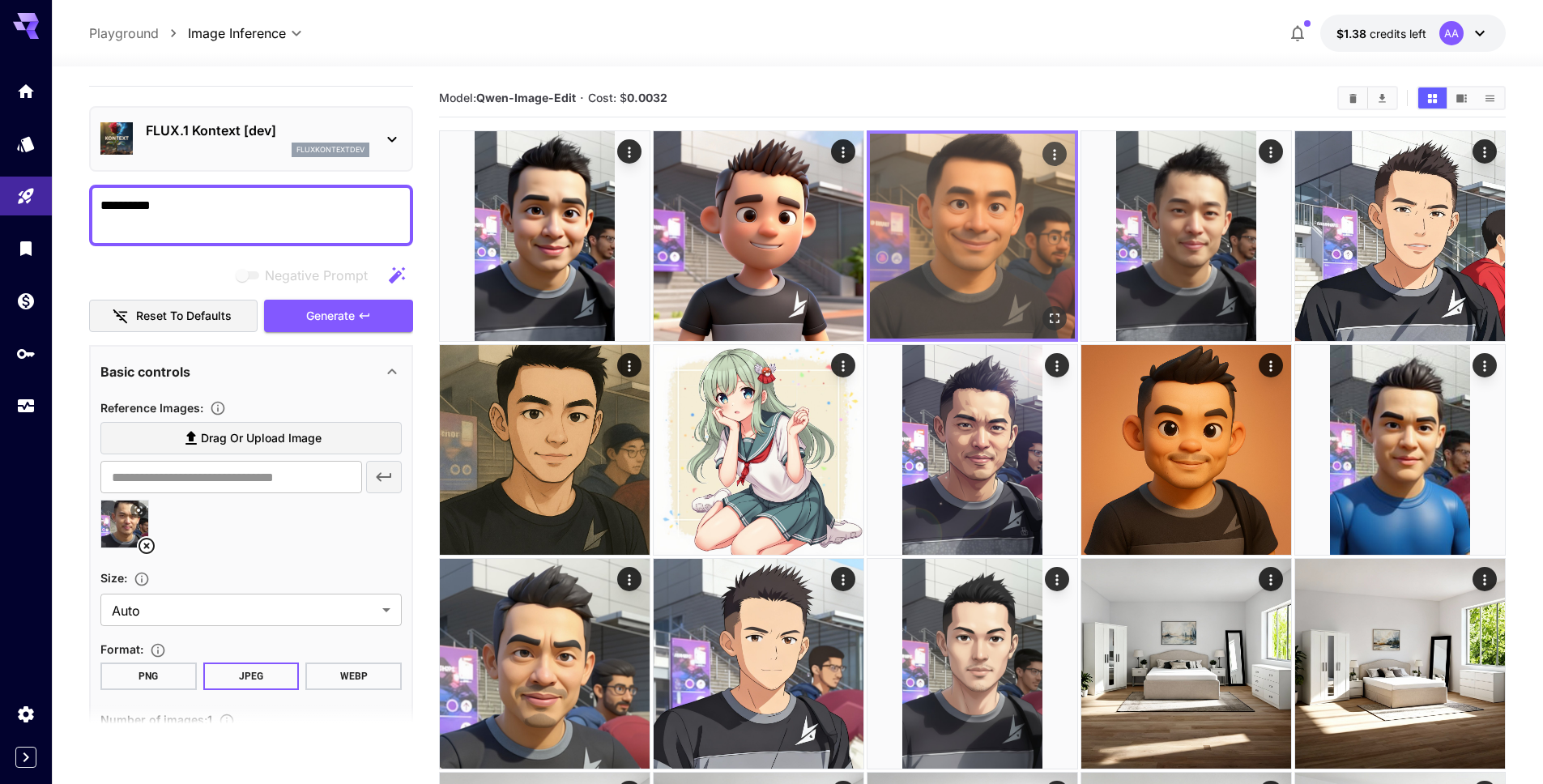
click at [1029, 227] on img at bounding box center [973, 236] width 205 height 205
